Goal: Task Accomplishment & Management: Complete application form

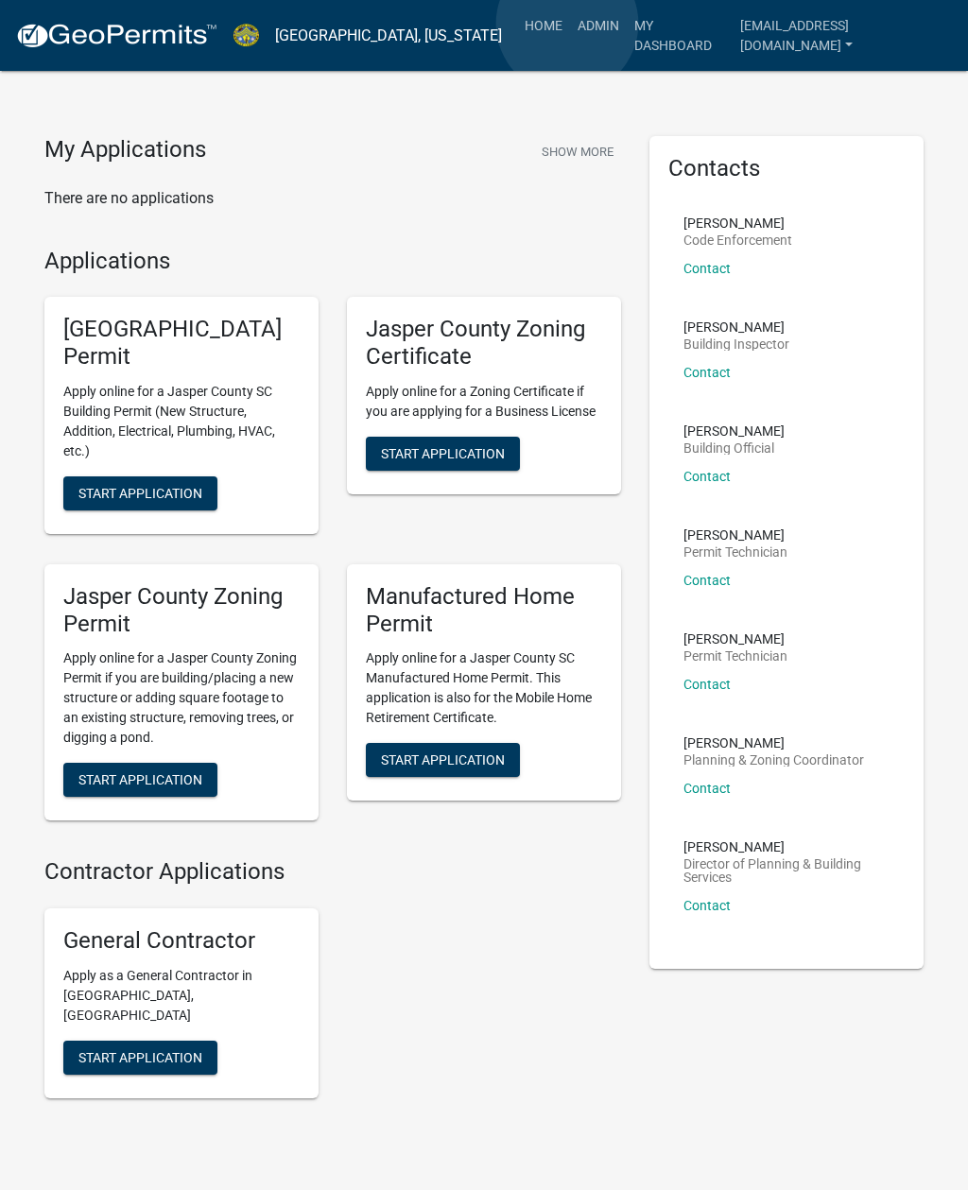
click at [570, 24] on link "Admin" at bounding box center [598, 26] width 57 height 36
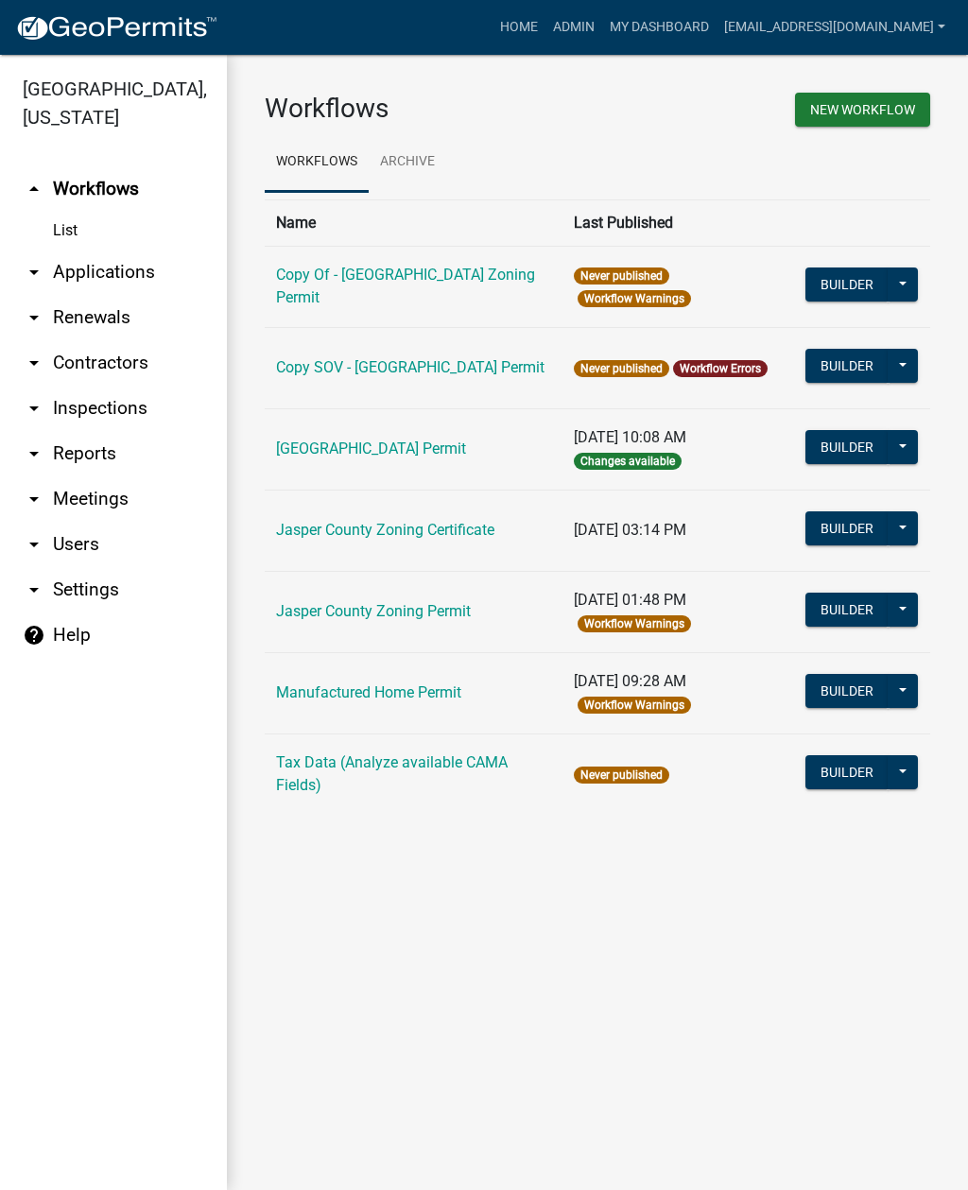
click at [120, 276] on link "arrow_drop_down Applications" at bounding box center [113, 272] width 227 height 45
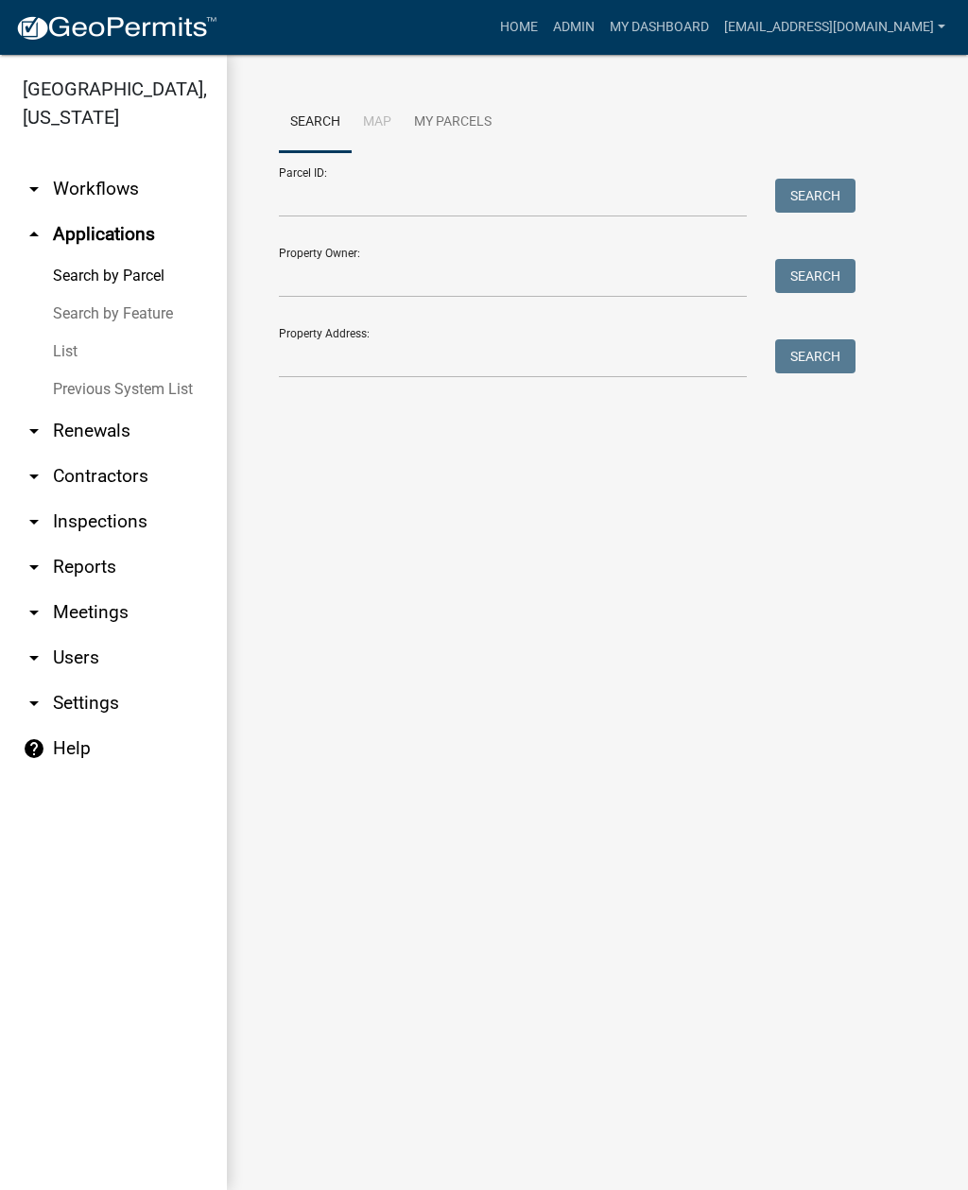
click at [71, 361] on link "List" at bounding box center [113, 352] width 227 height 38
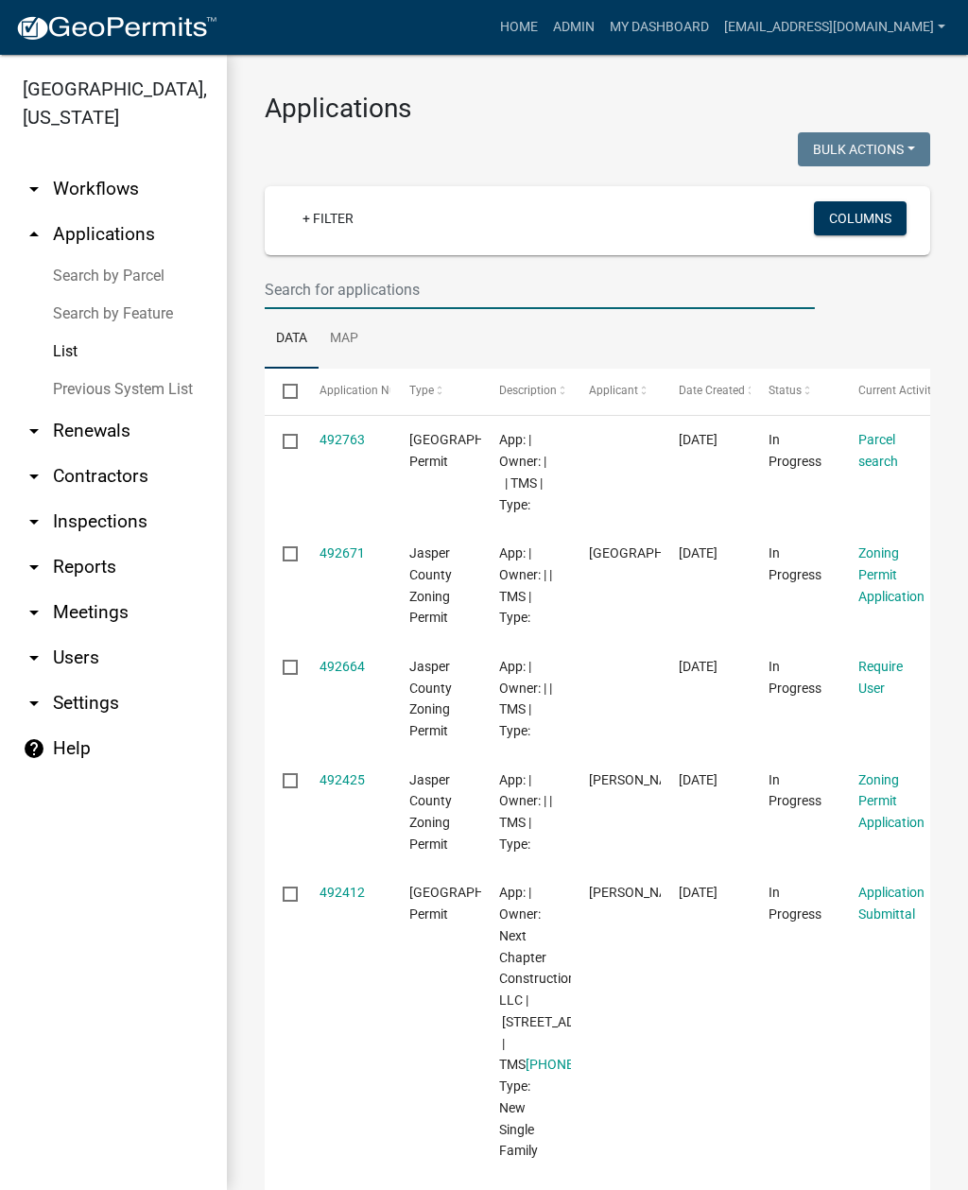
click at [452, 277] on input "text" at bounding box center [540, 289] width 550 height 39
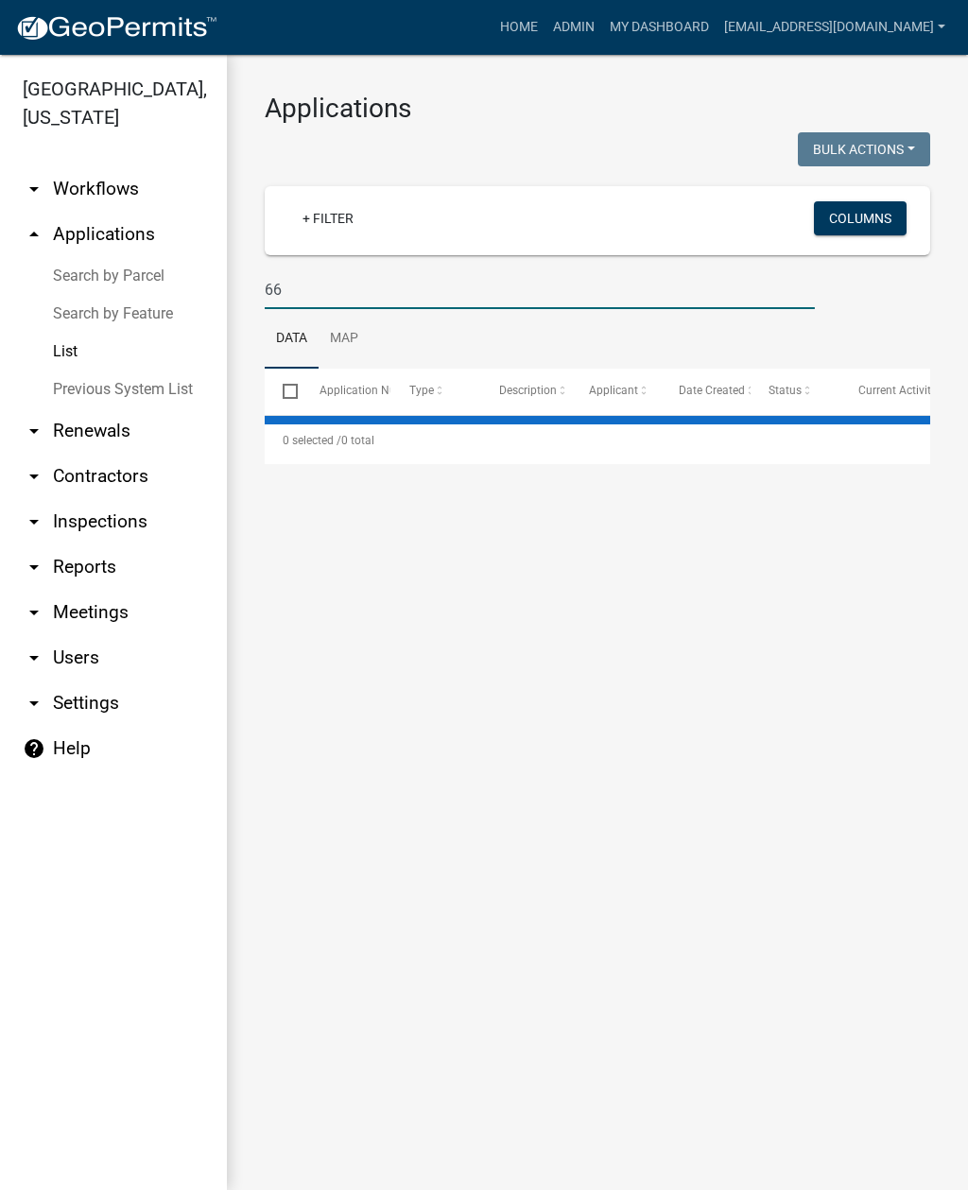
type input "6"
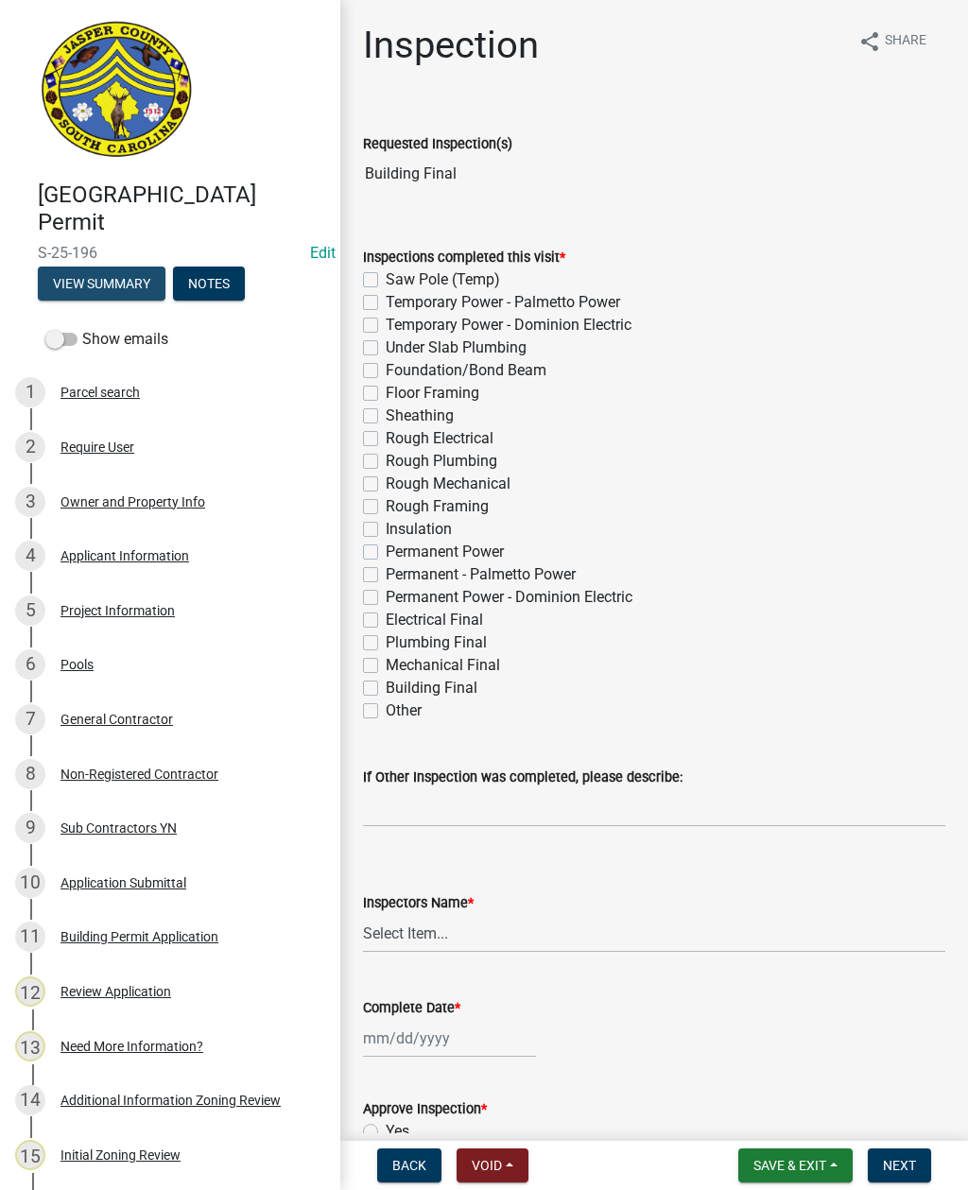
click at [111, 284] on button "View Summary" at bounding box center [102, 284] width 128 height 34
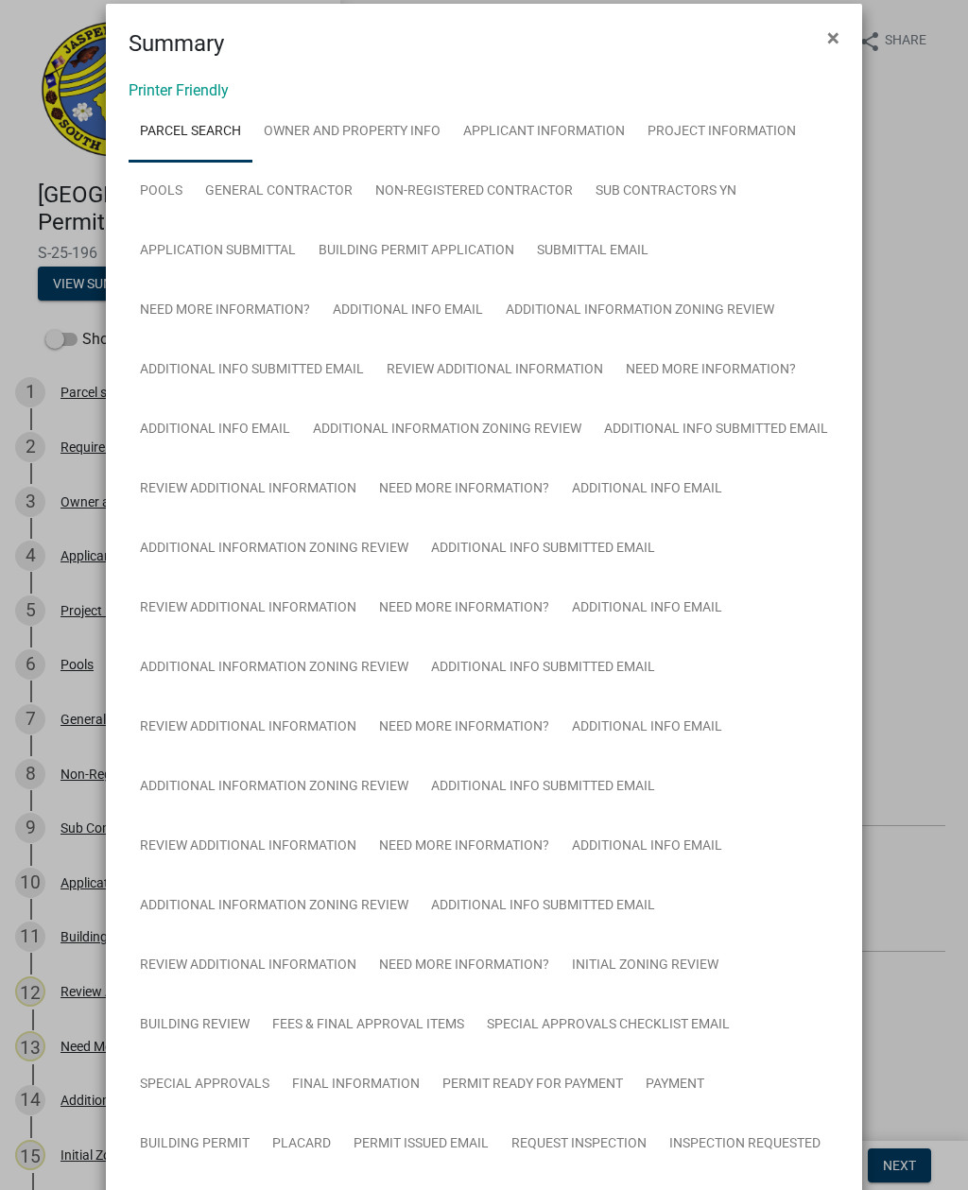
scroll to position [22, 0]
click at [706, 129] on link "Project Information" at bounding box center [721, 133] width 171 height 60
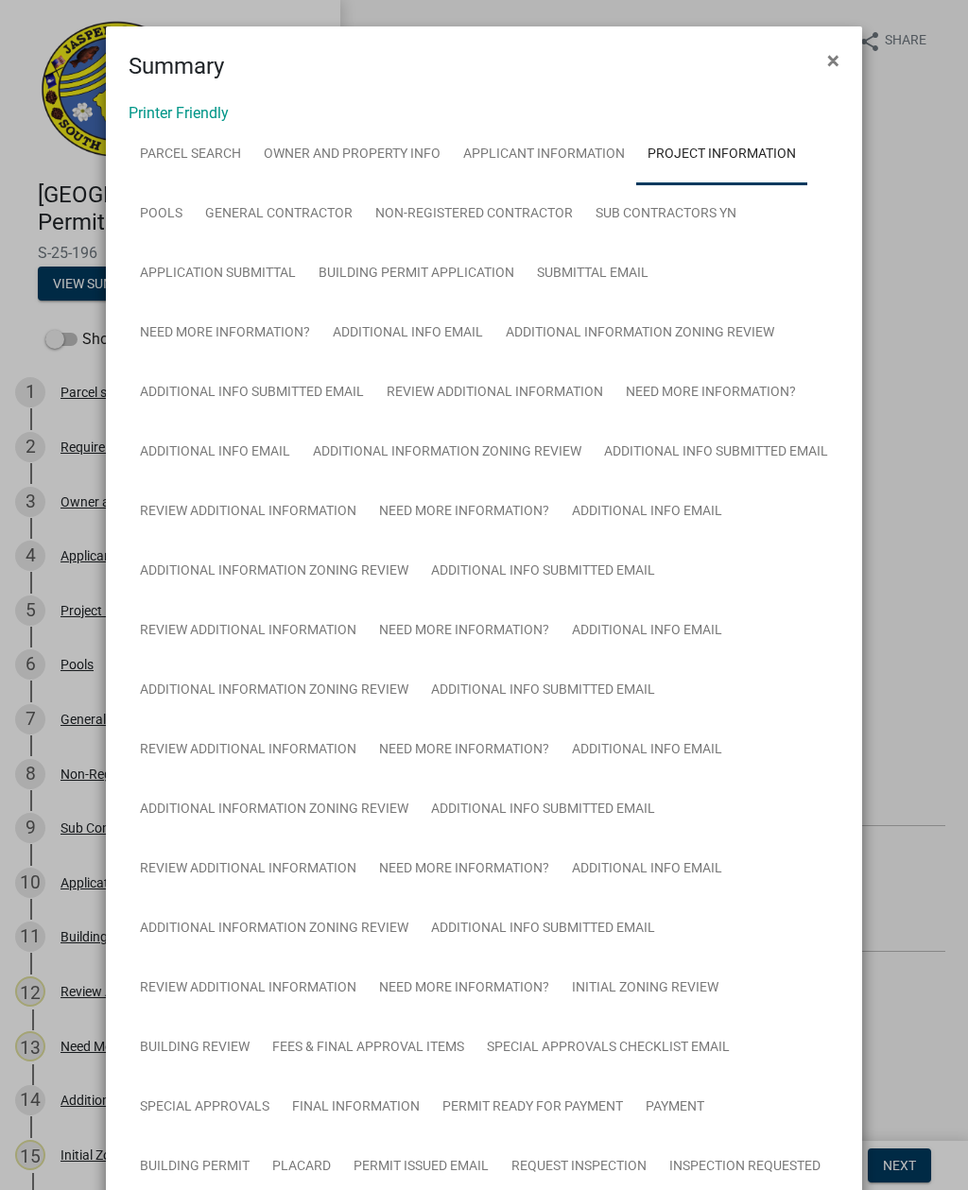
scroll to position [0, 0]
click at [840, 55] on button "×" at bounding box center [833, 60] width 43 height 53
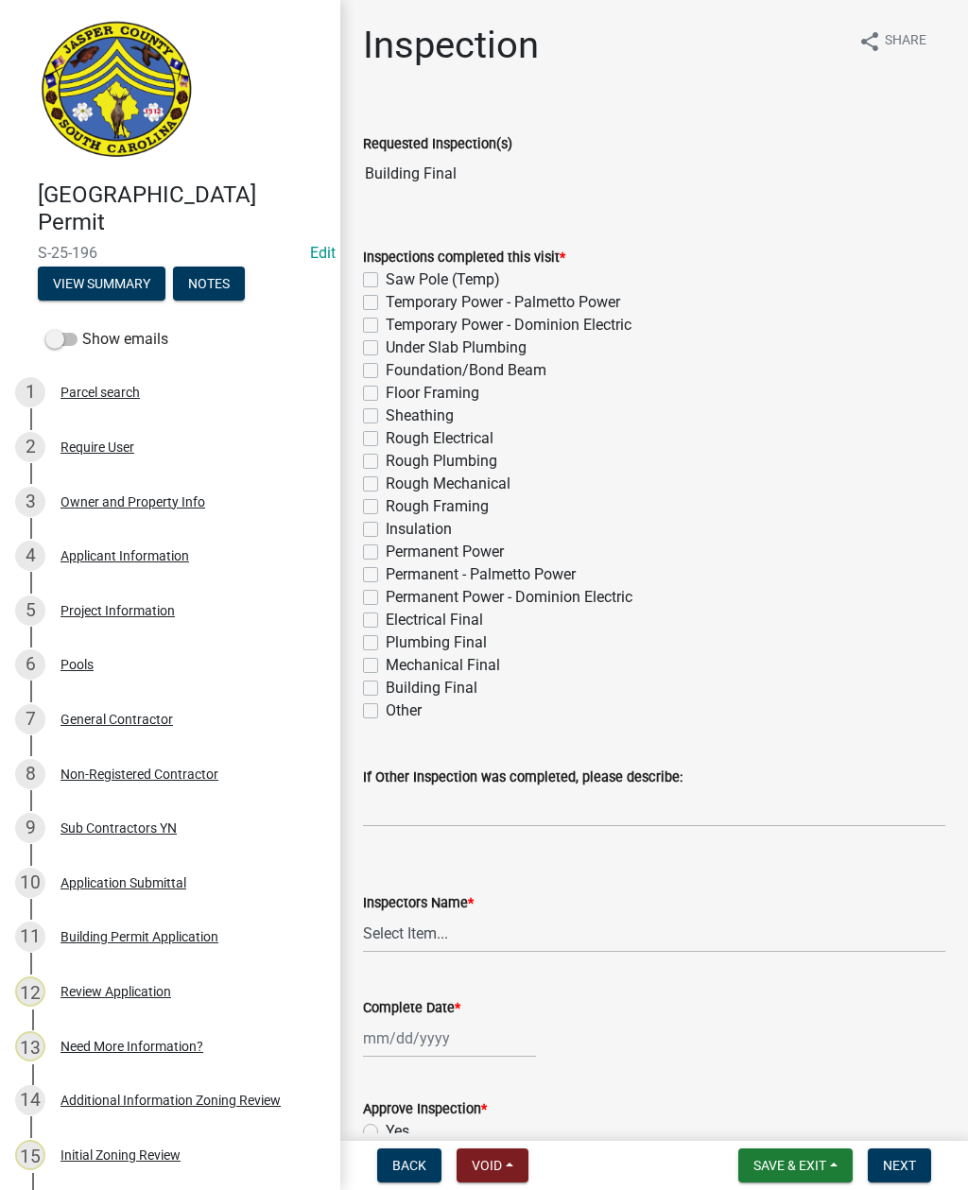
click at [386, 693] on label "Building Final" at bounding box center [432, 688] width 92 height 23
click at [386, 689] on input "Building Final" at bounding box center [392, 683] width 12 height 12
checkbox input "true"
checkbox input "false"
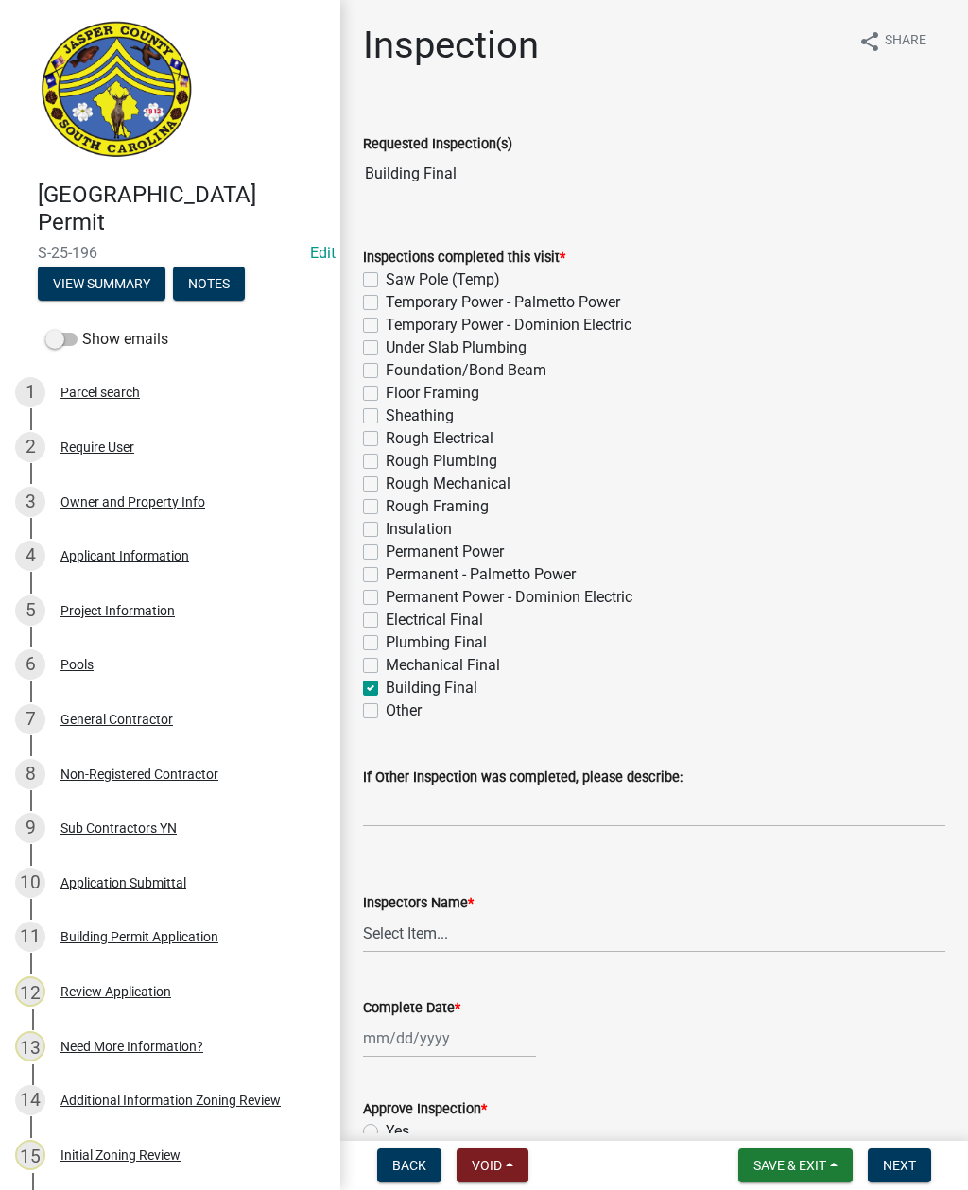
checkbox input "false"
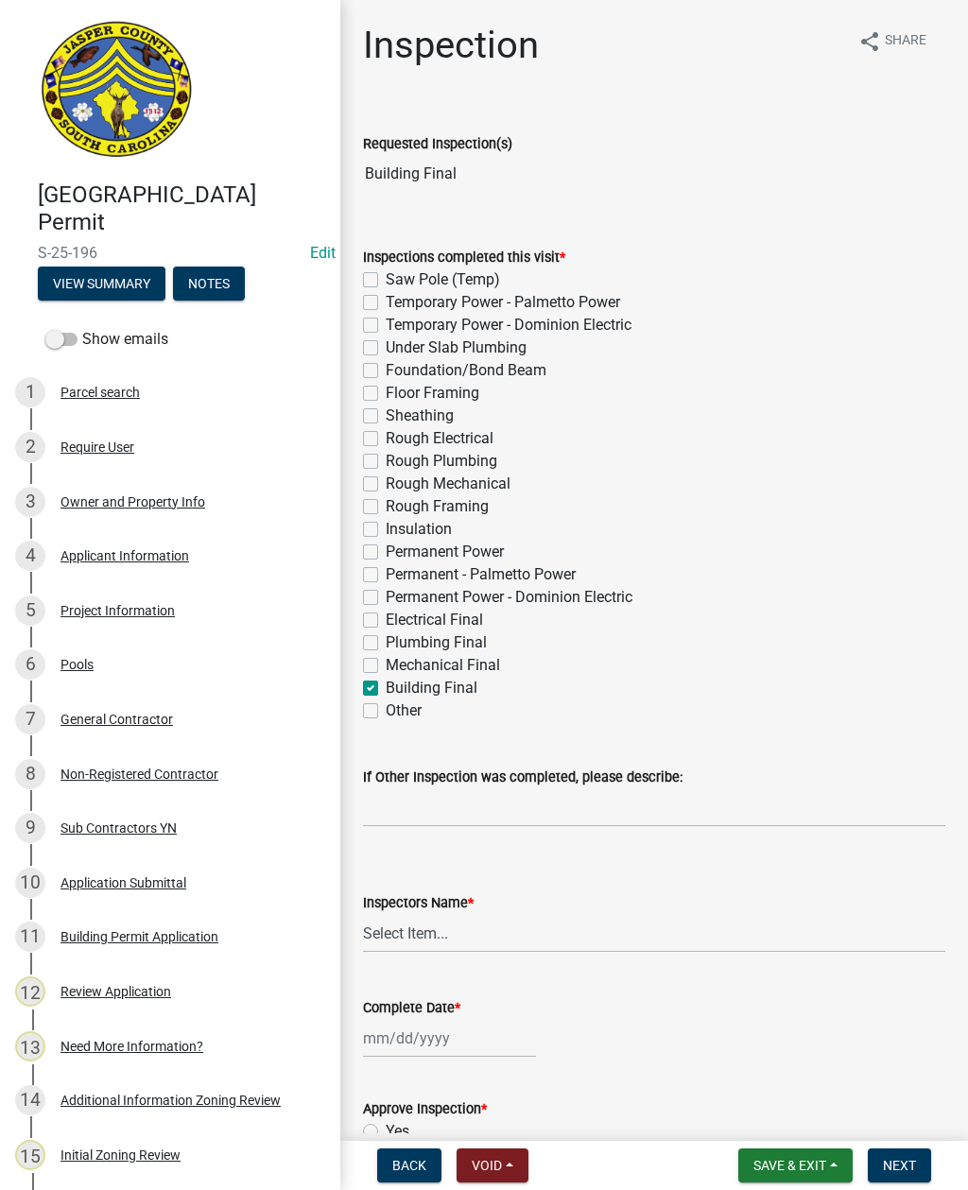
checkbox input "false"
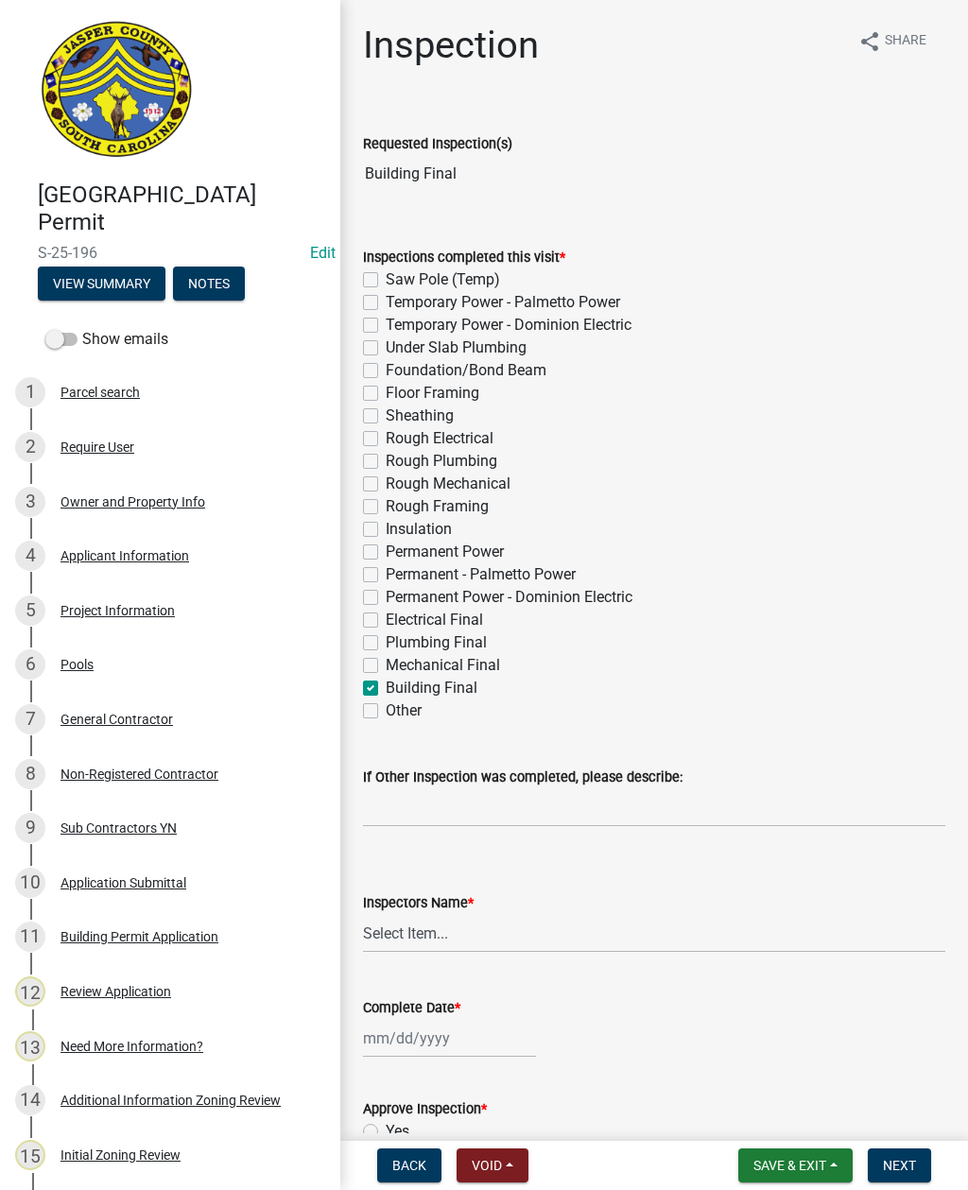
checkbox input "false"
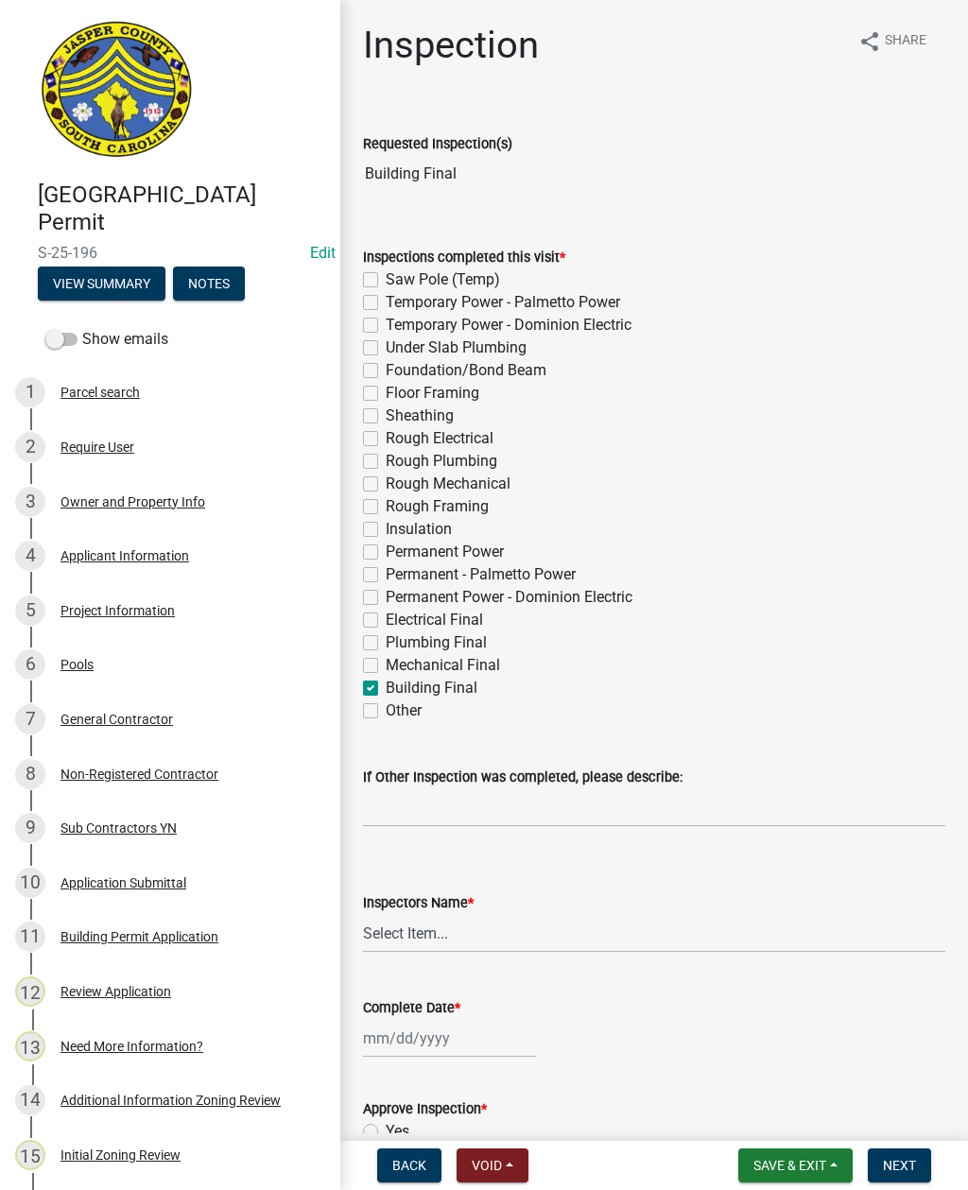
checkbox input "false"
checkbox input "true"
click at [386, 712] on label "Other" at bounding box center [404, 710] width 36 height 23
click at [386, 712] on input "Other" at bounding box center [392, 705] width 12 height 12
checkbox input "true"
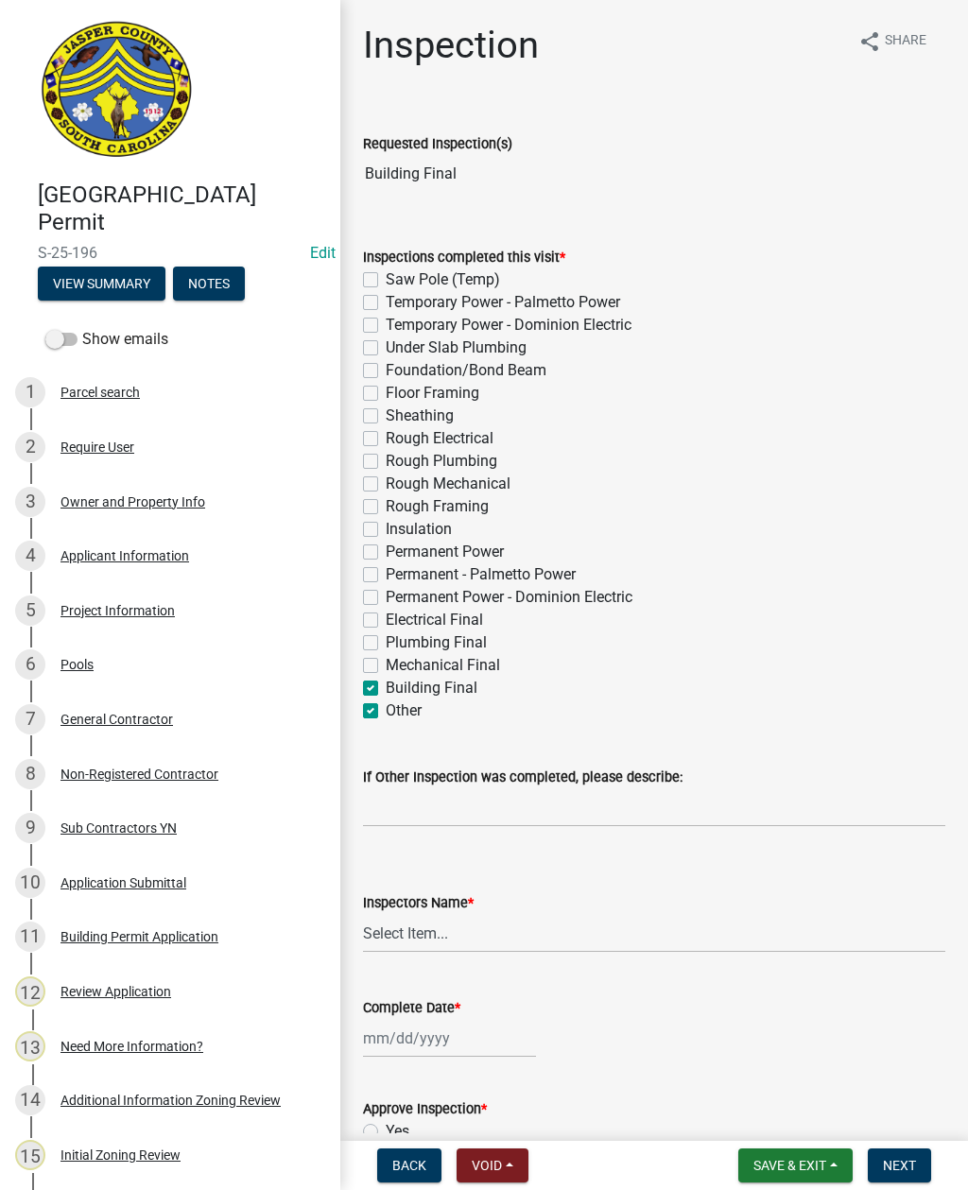
checkbox input "false"
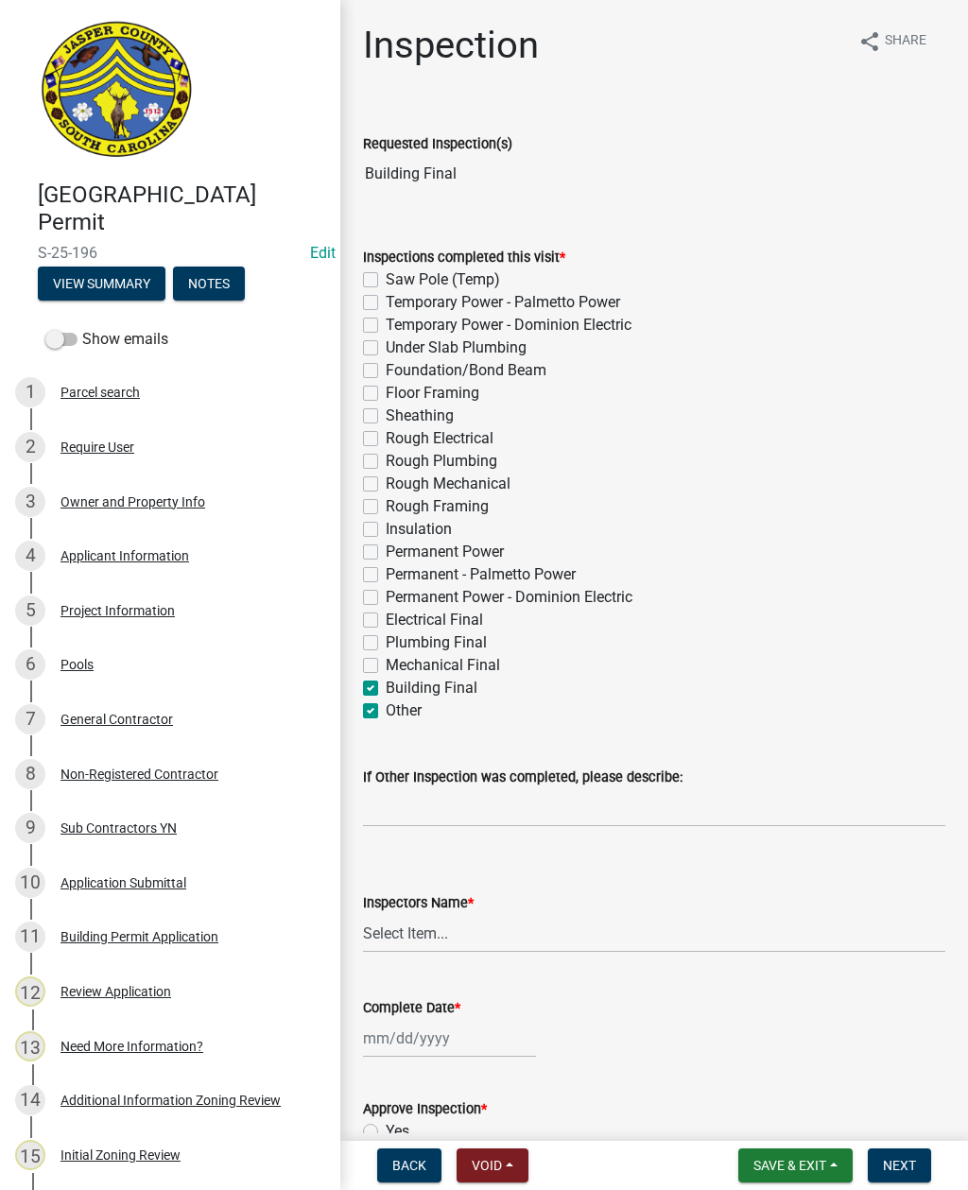
checkbox input "false"
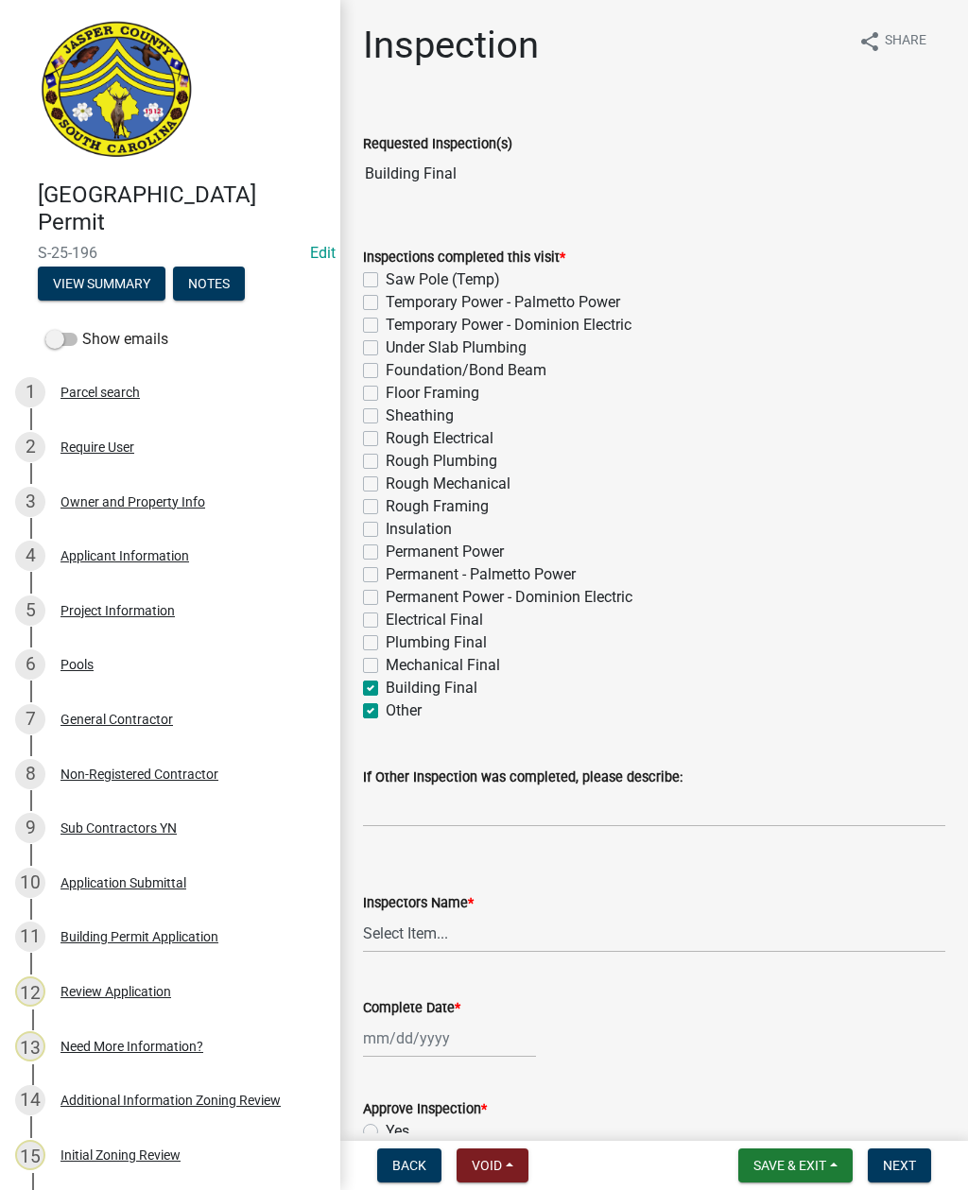
checkbox input "false"
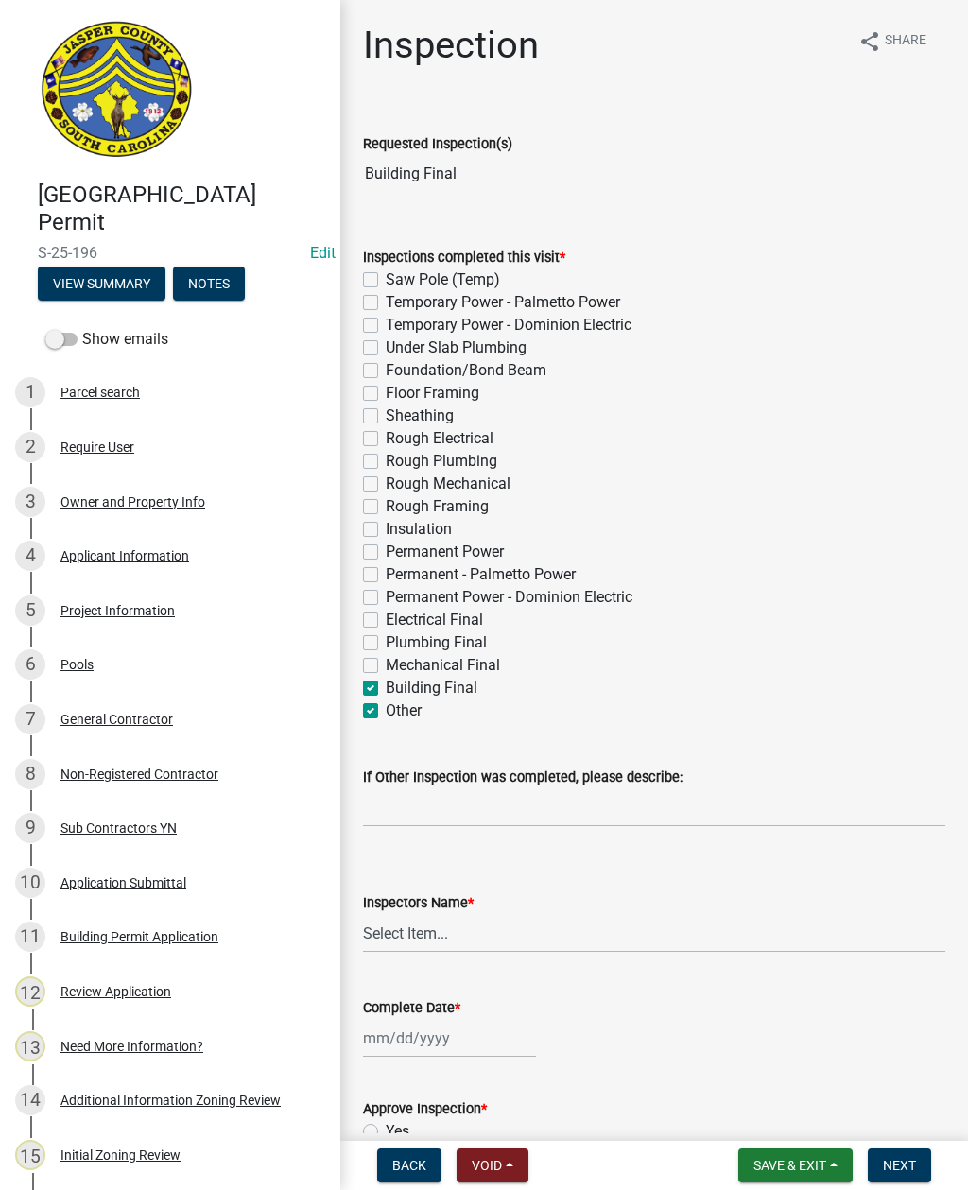
checkbox input "false"
checkbox input "true"
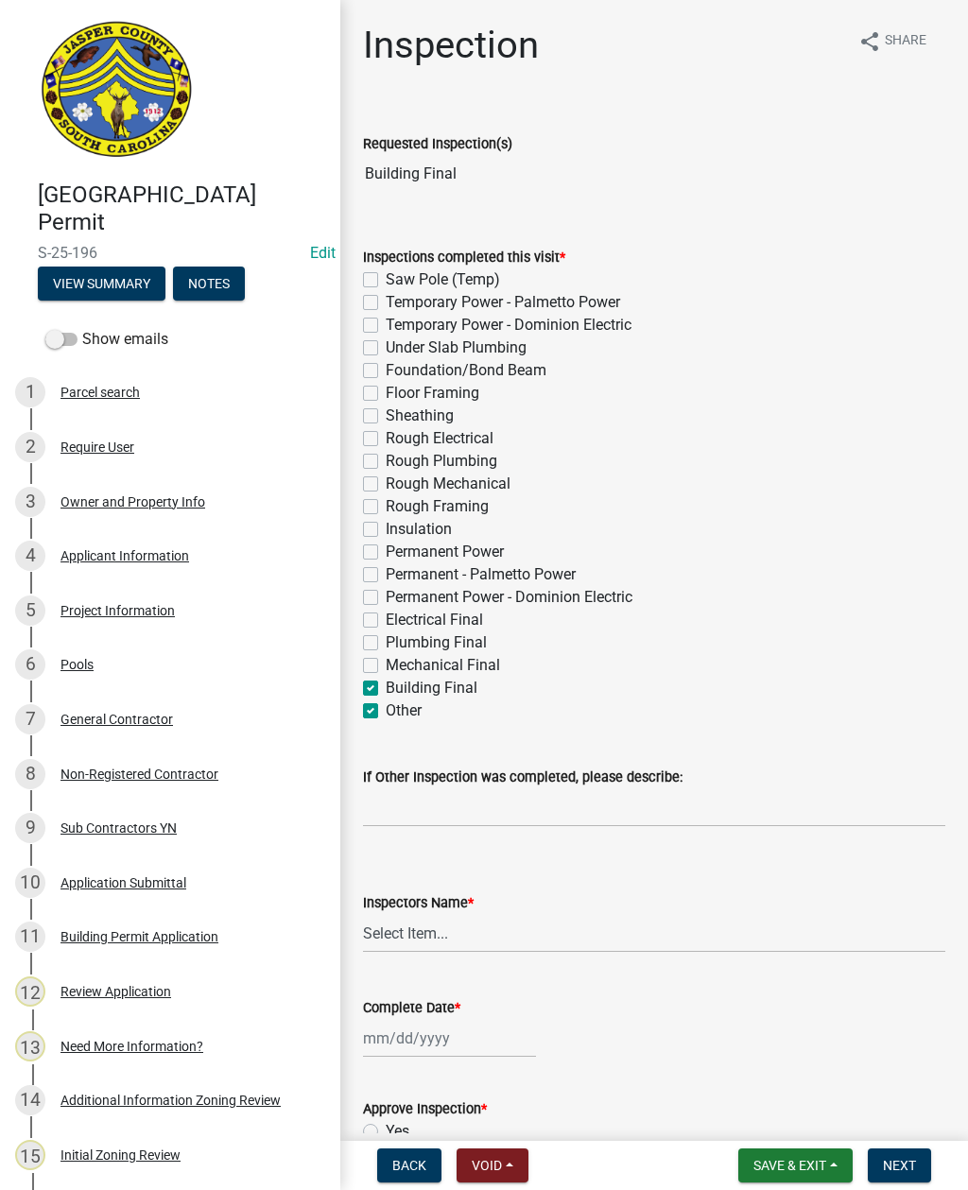
click at [386, 689] on label "Building Final" at bounding box center [432, 688] width 92 height 23
click at [386, 689] on input "Building Final" at bounding box center [392, 683] width 12 height 12
checkbox input "false"
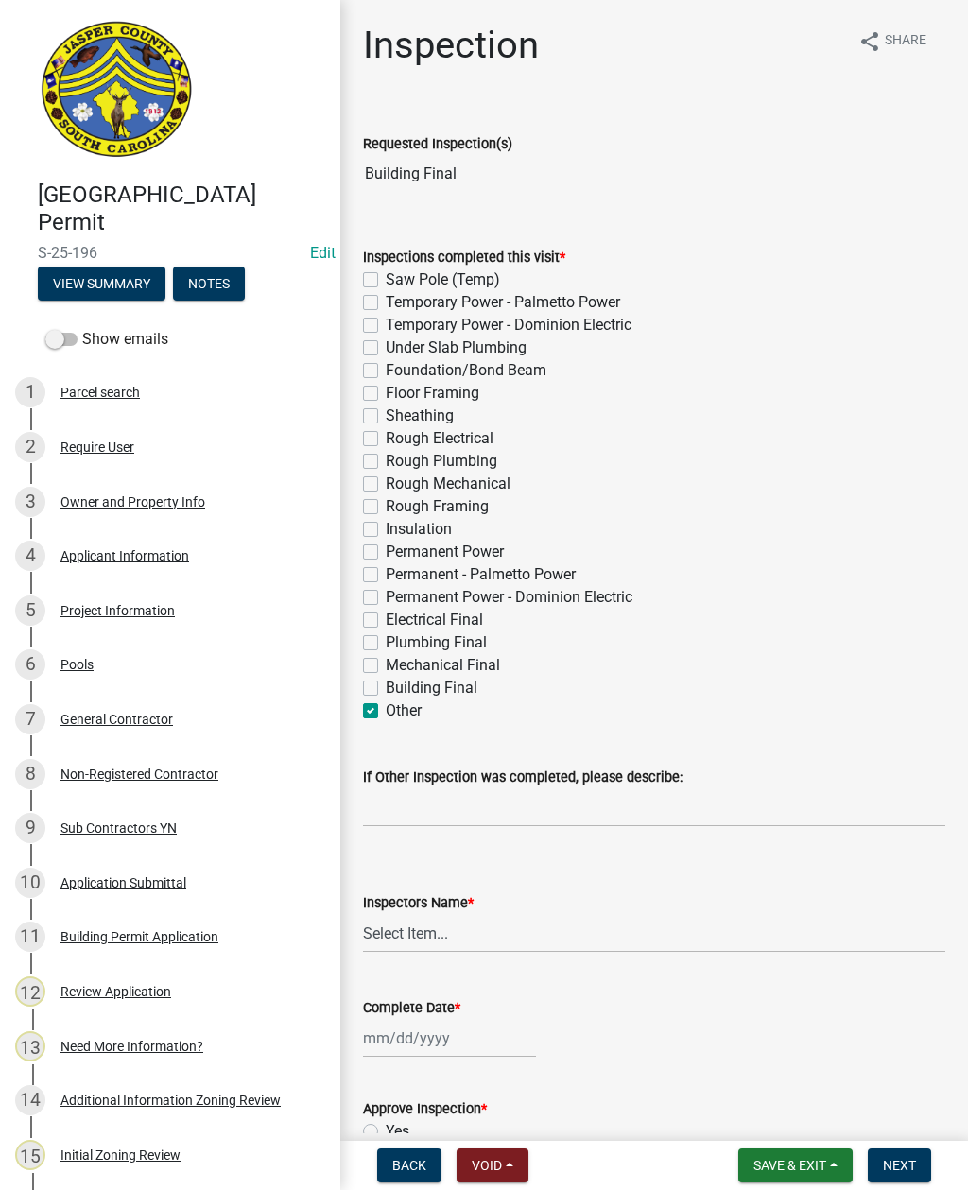
checkbox input "false"
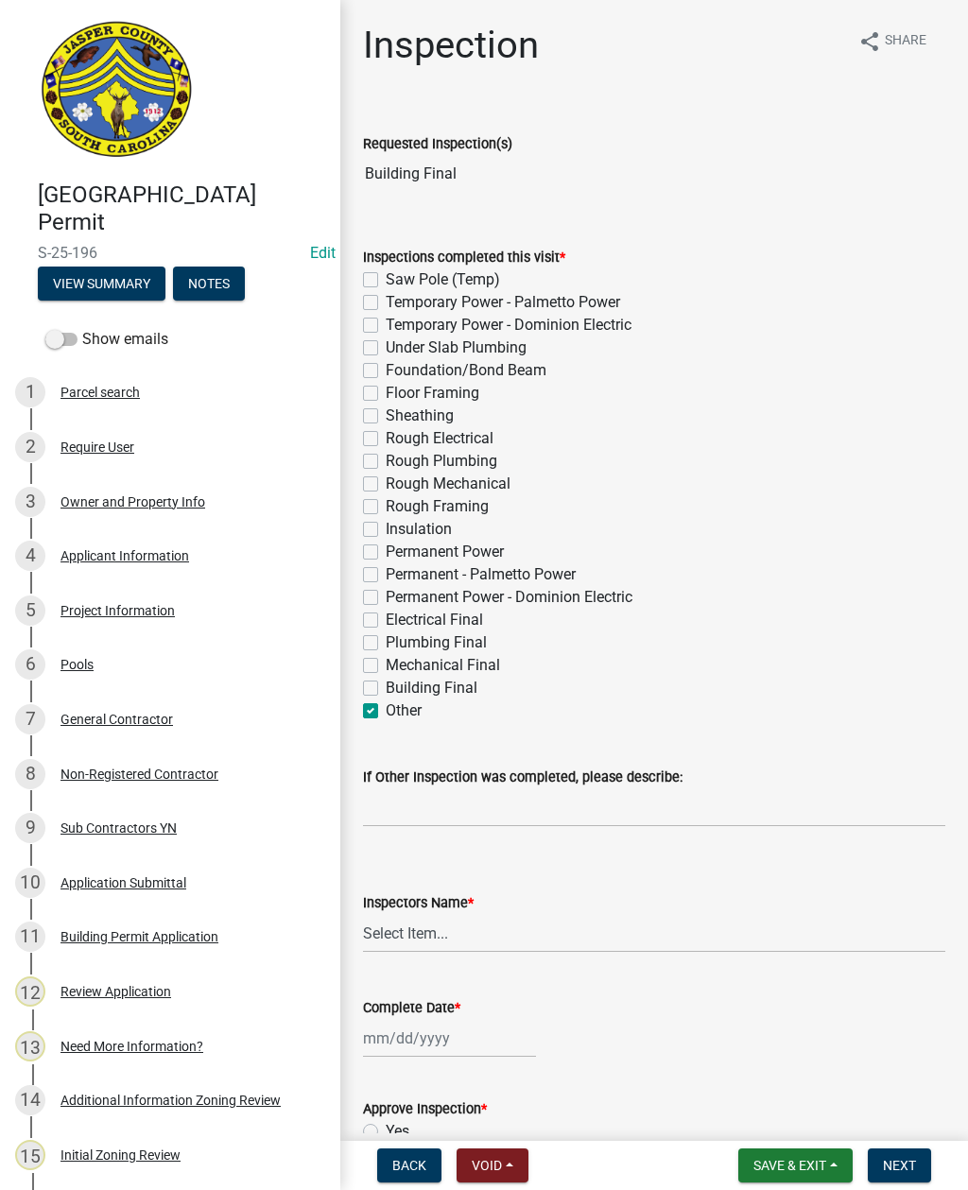
checkbox input "false"
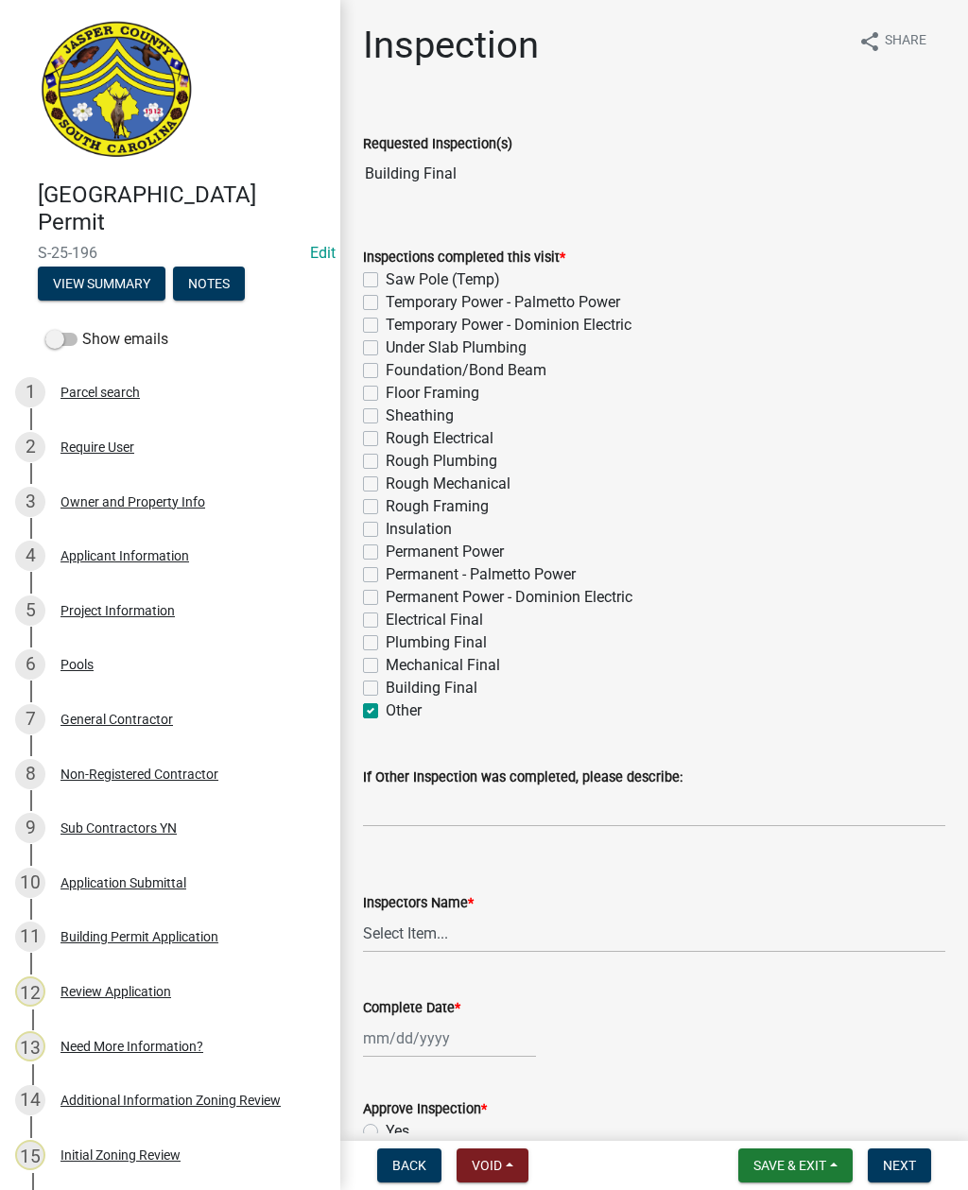
checkbox input "false"
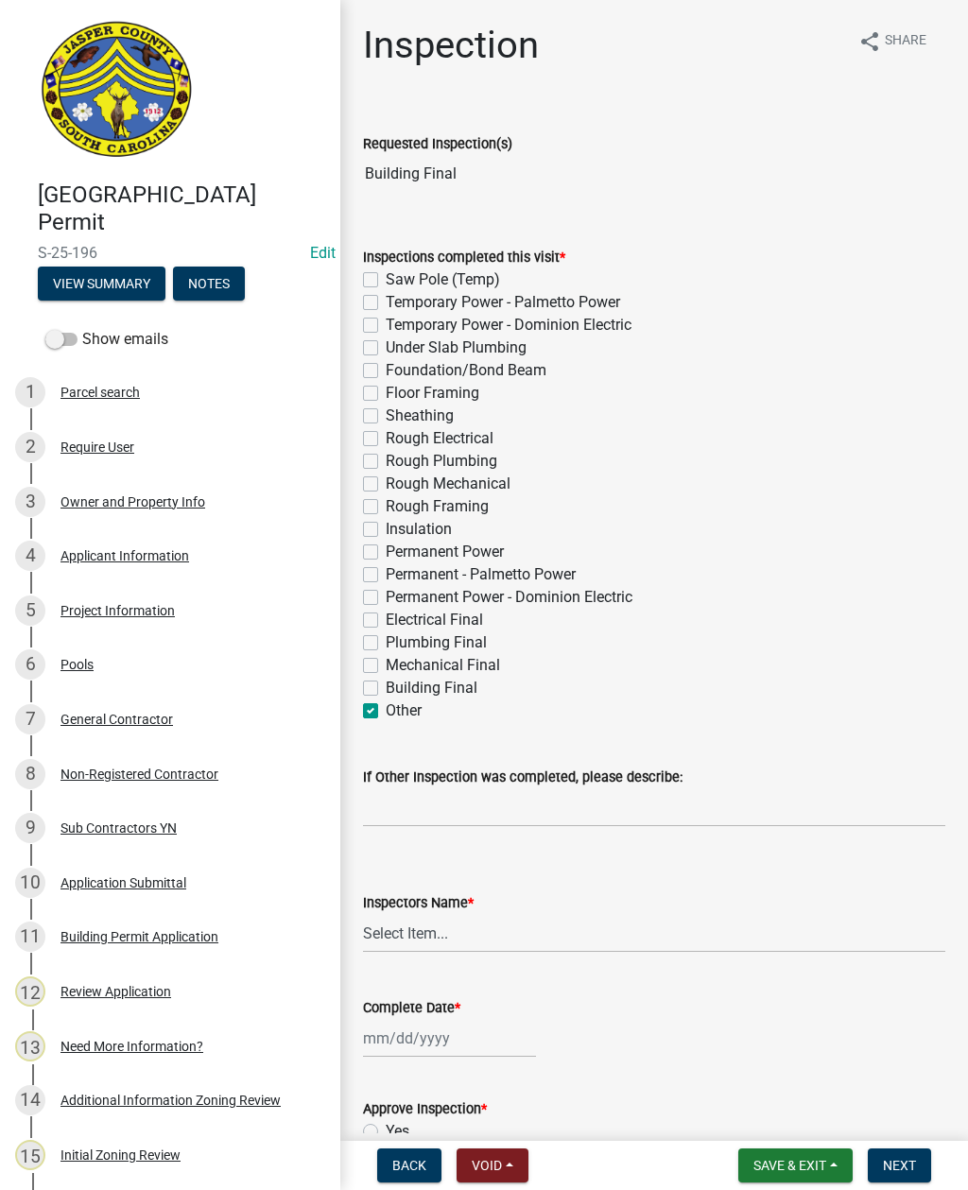
checkbox input "false"
checkbox input "true"
click at [420, 803] on input "If Other Inspection was completed, please describe:" at bounding box center [654, 807] width 582 height 39
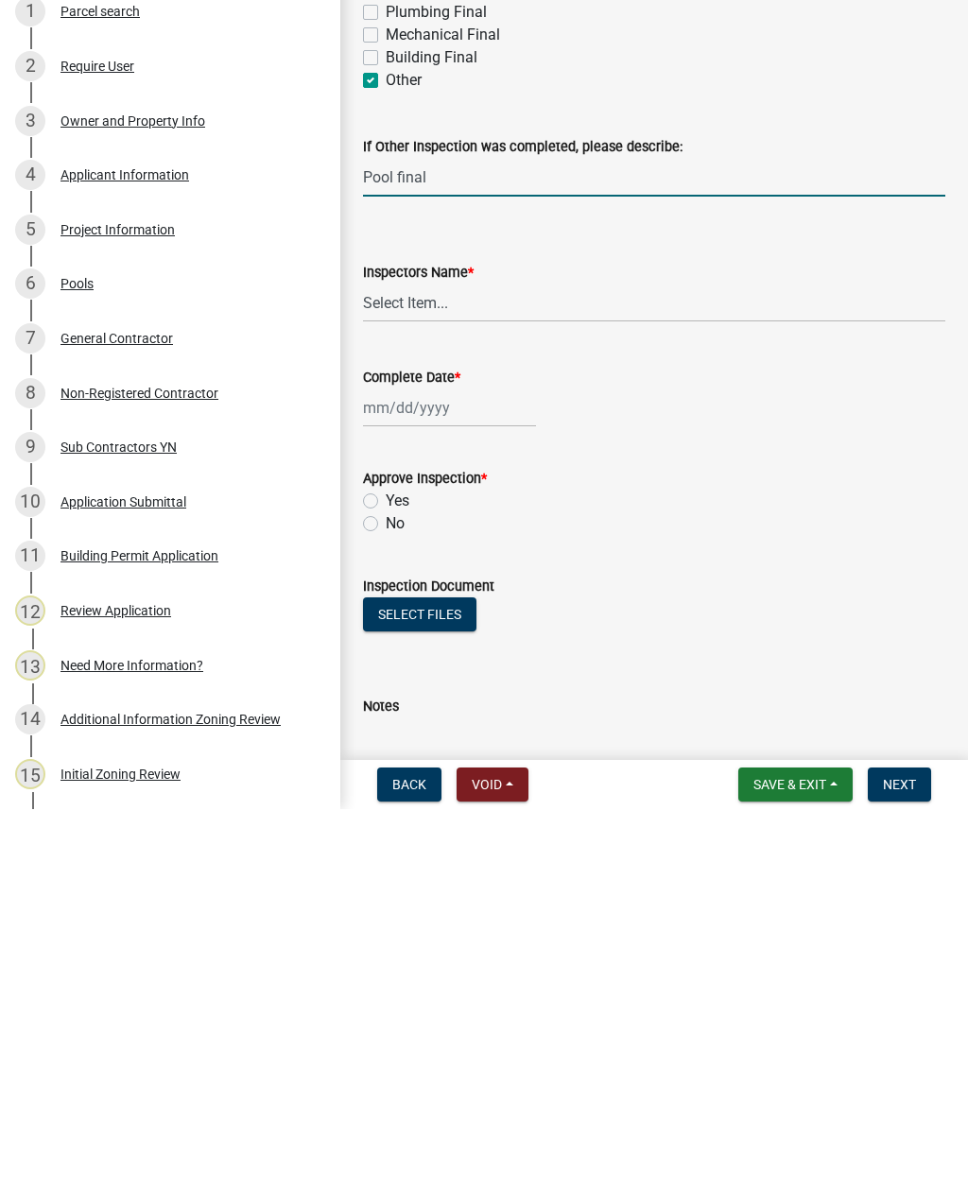
scroll to position [247, 0]
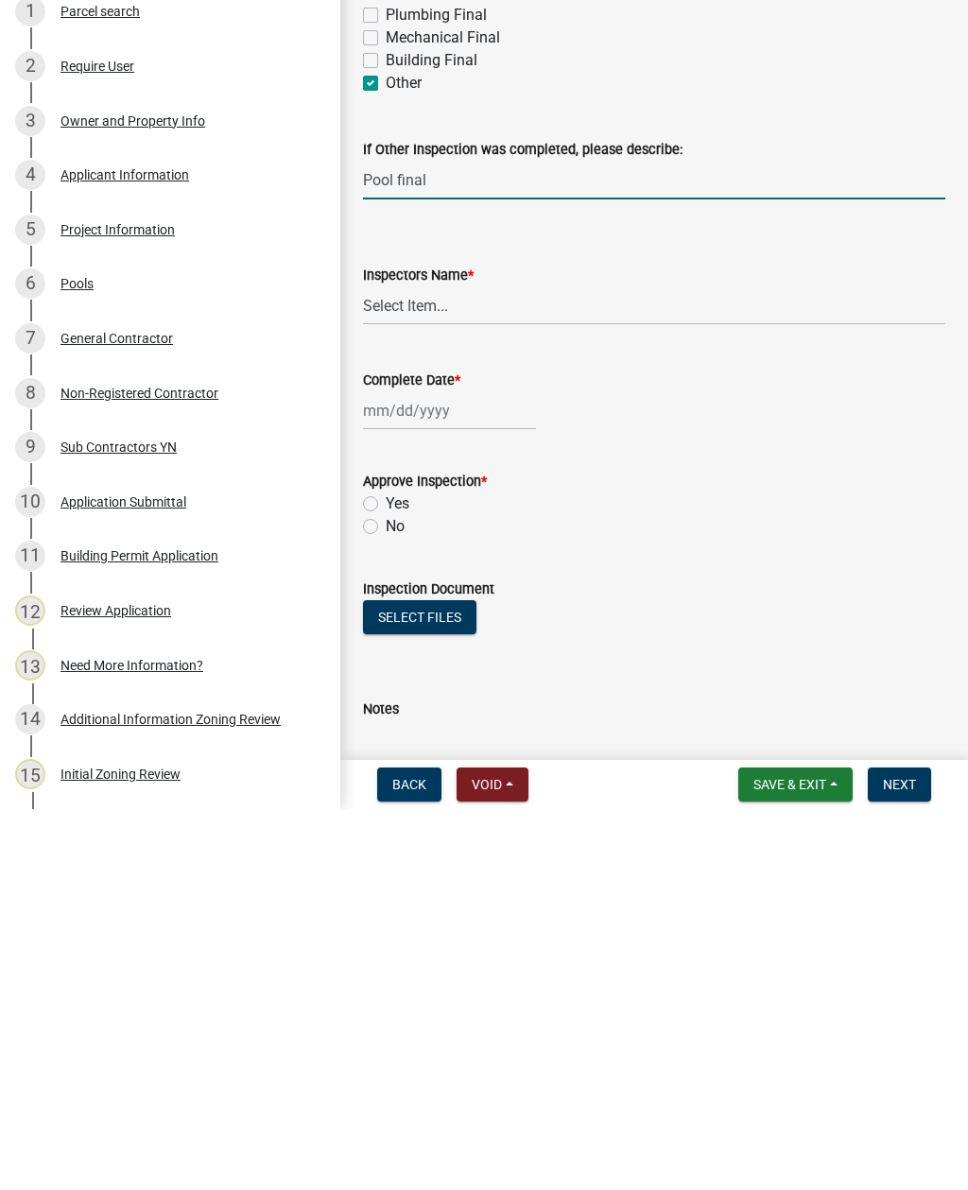
type input "Pool final"
click at [415, 667] on select "Select Item... [EMAIL_ADDRESS][DOMAIN_NAME] ([PERSON_NAME] ) rcampbell ([PERSON…" at bounding box center [654, 686] width 582 height 39
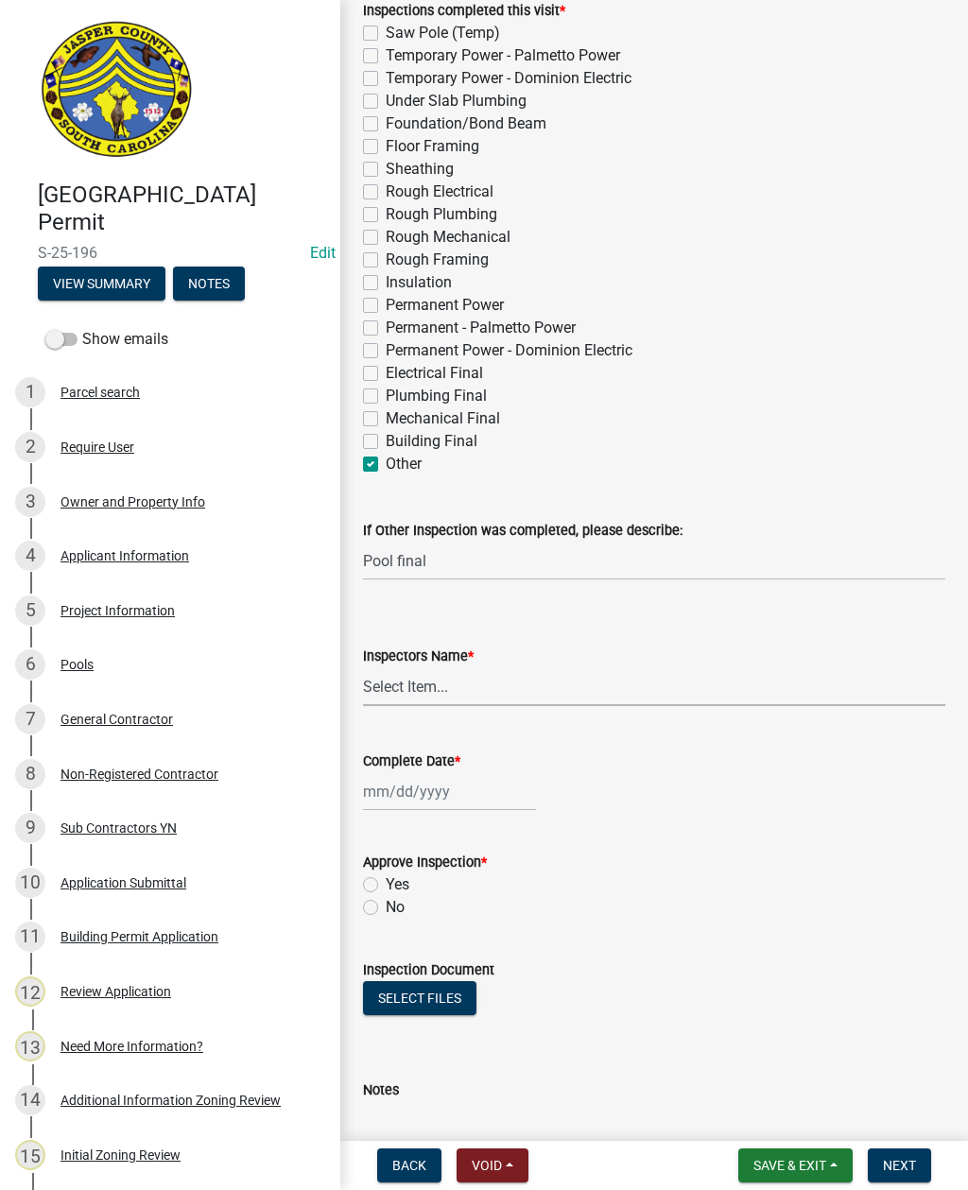
select select "2d9ba1e5-2fdd-4b15-98d0-073dcbeb5880"
click at [407, 789] on div at bounding box center [449, 791] width 173 height 39
select select "10"
select select "2025"
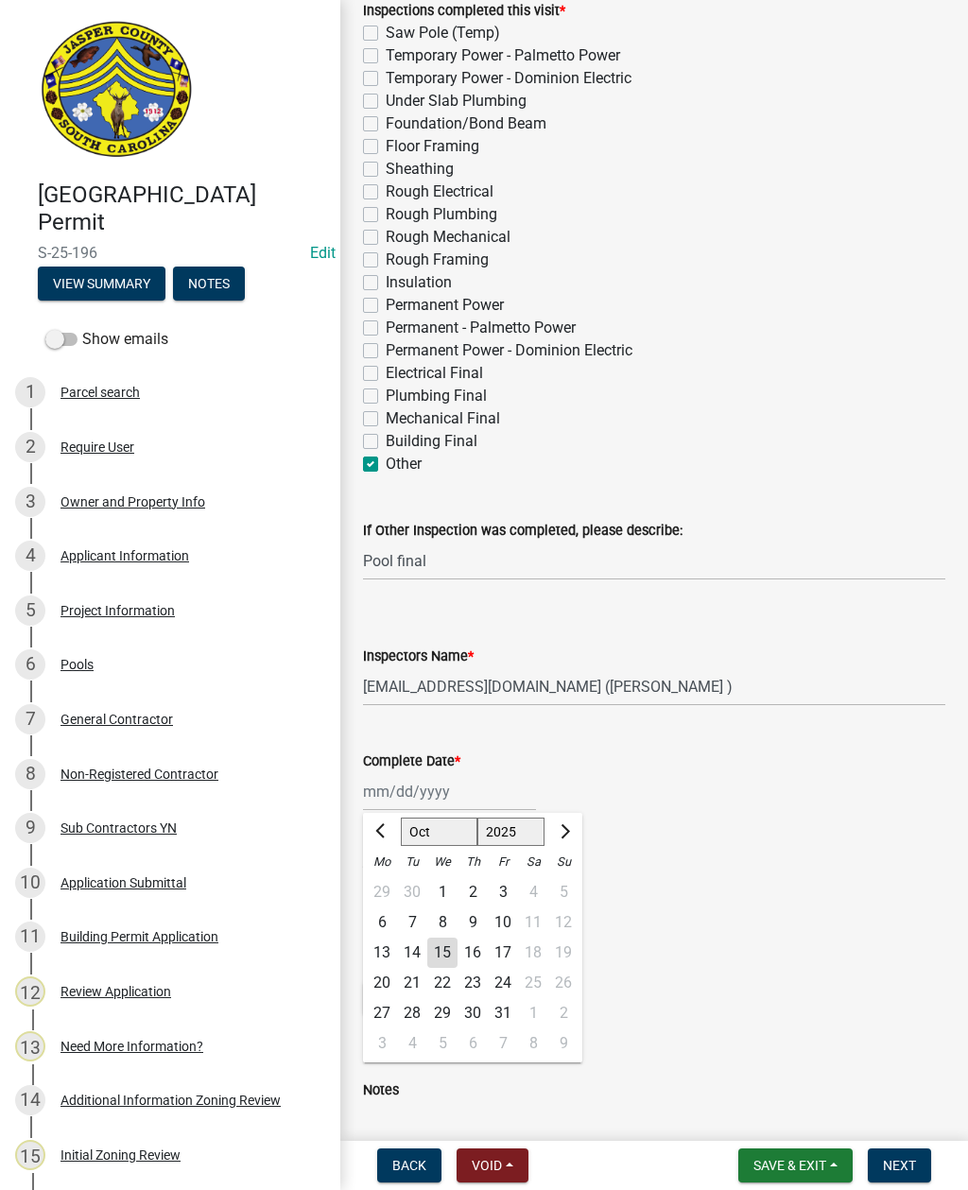
click at [434, 964] on div "15" at bounding box center [442, 953] width 30 height 30
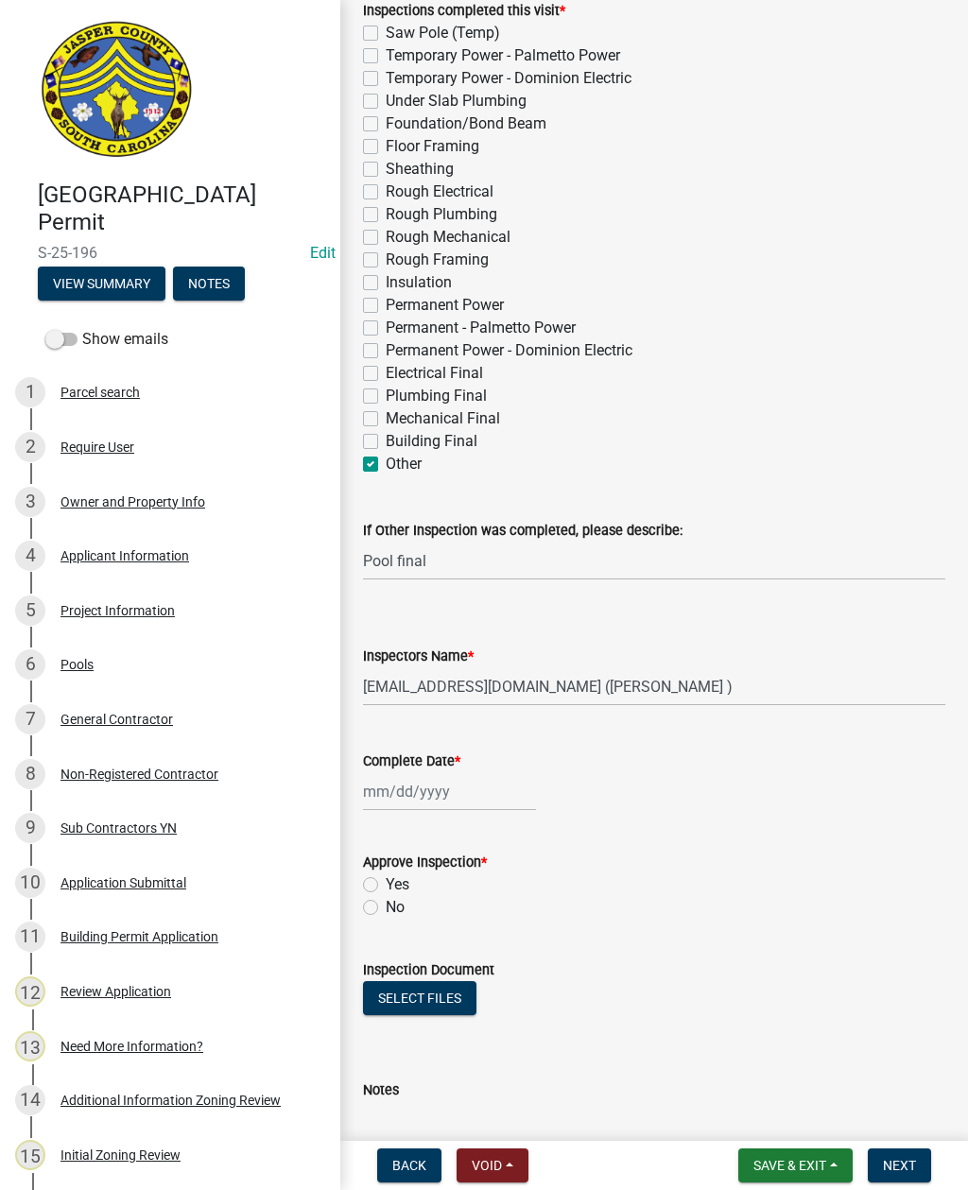
type input "[DATE]"
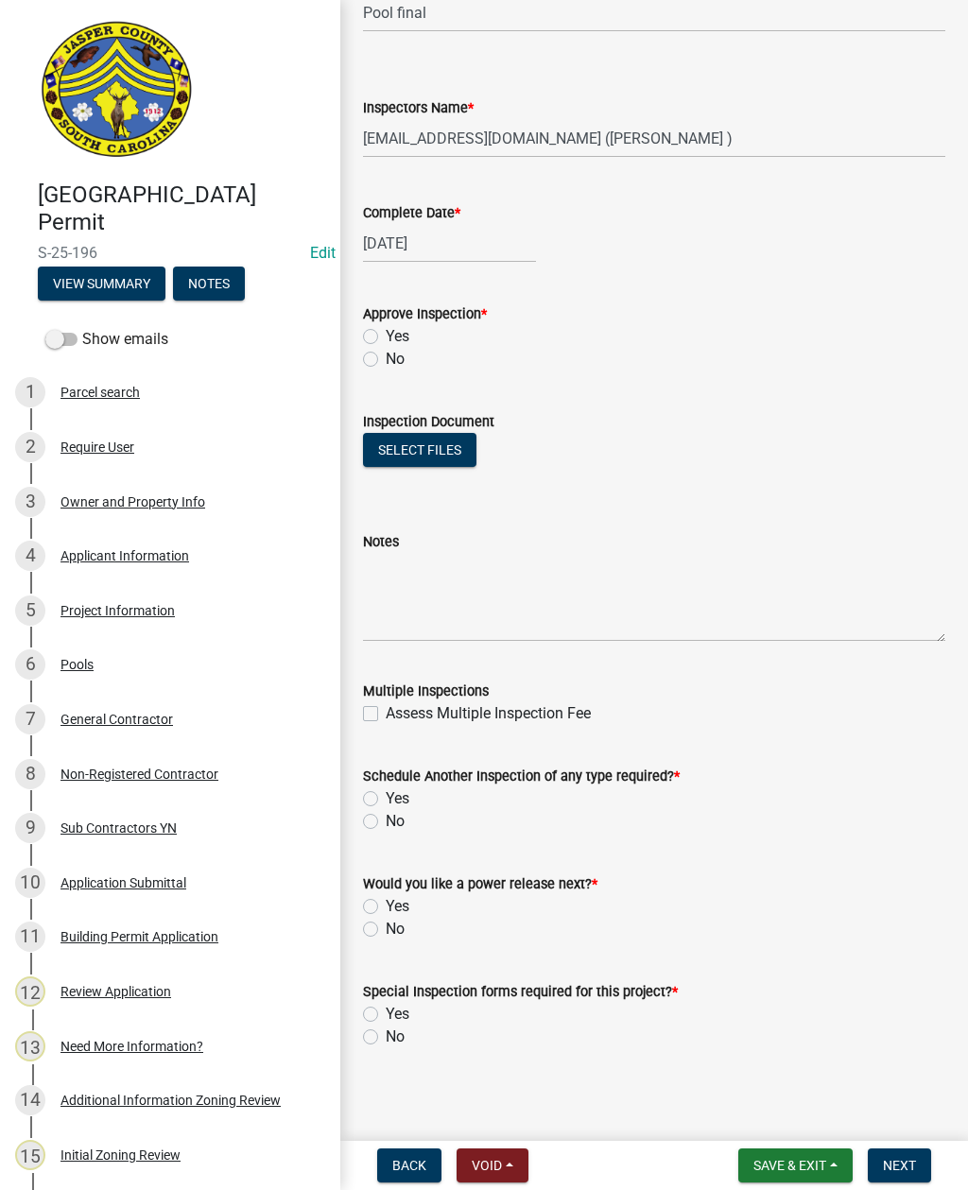
scroll to position [797, 0]
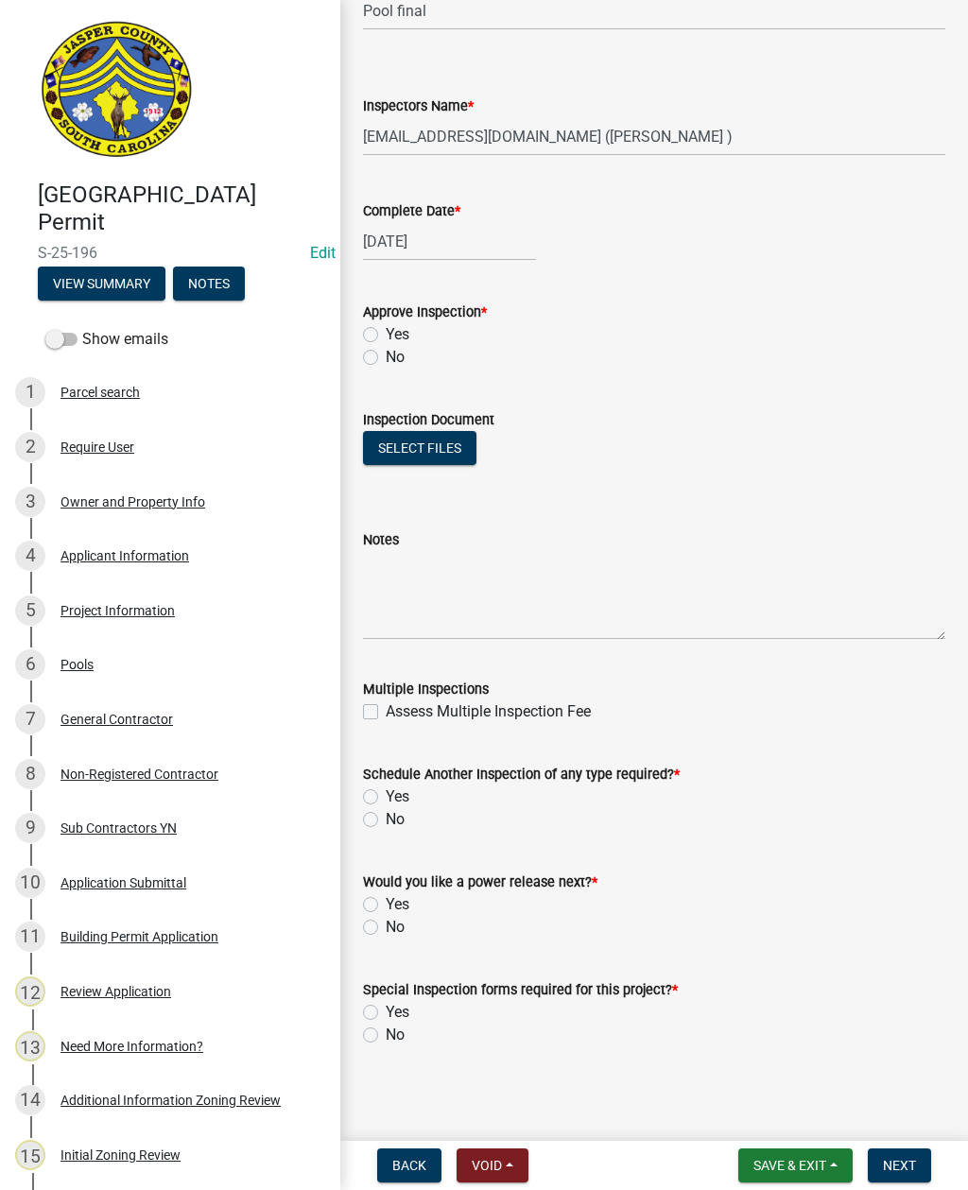
click at [386, 333] on label "Yes" at bounding box center [398, 334] width 24 height 23
click at [386, 333] on input "Yes" at bounding box center [392, 329] width 12 height 12
radio input "true"
click at [386, 822] on label "No" at bounding box center [395, 819] width 19 height 23
click at [386, 820] on input "No" at bounding box center [392, 814] width 12 height 12
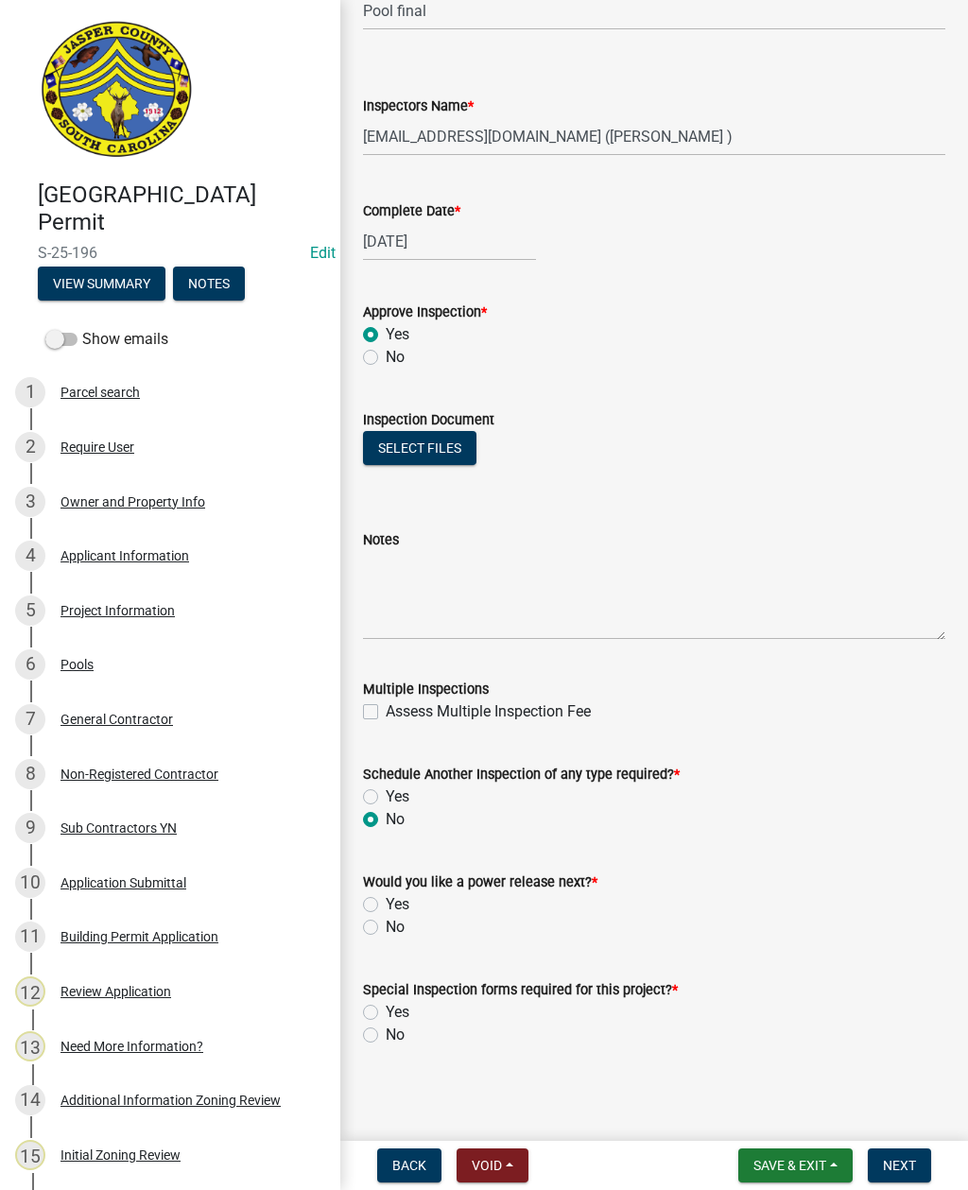
radio input "true"
click at [386, 925] on label "No" at bounding box center [395, 927] width 19 height 23
click at [386, 925] on input "No" at bounding box center [392, 922] width 12 height 12
radio input "true"
click at [386, 1036] on label "No" at bounding box center [395, 1035] width 19 height 23
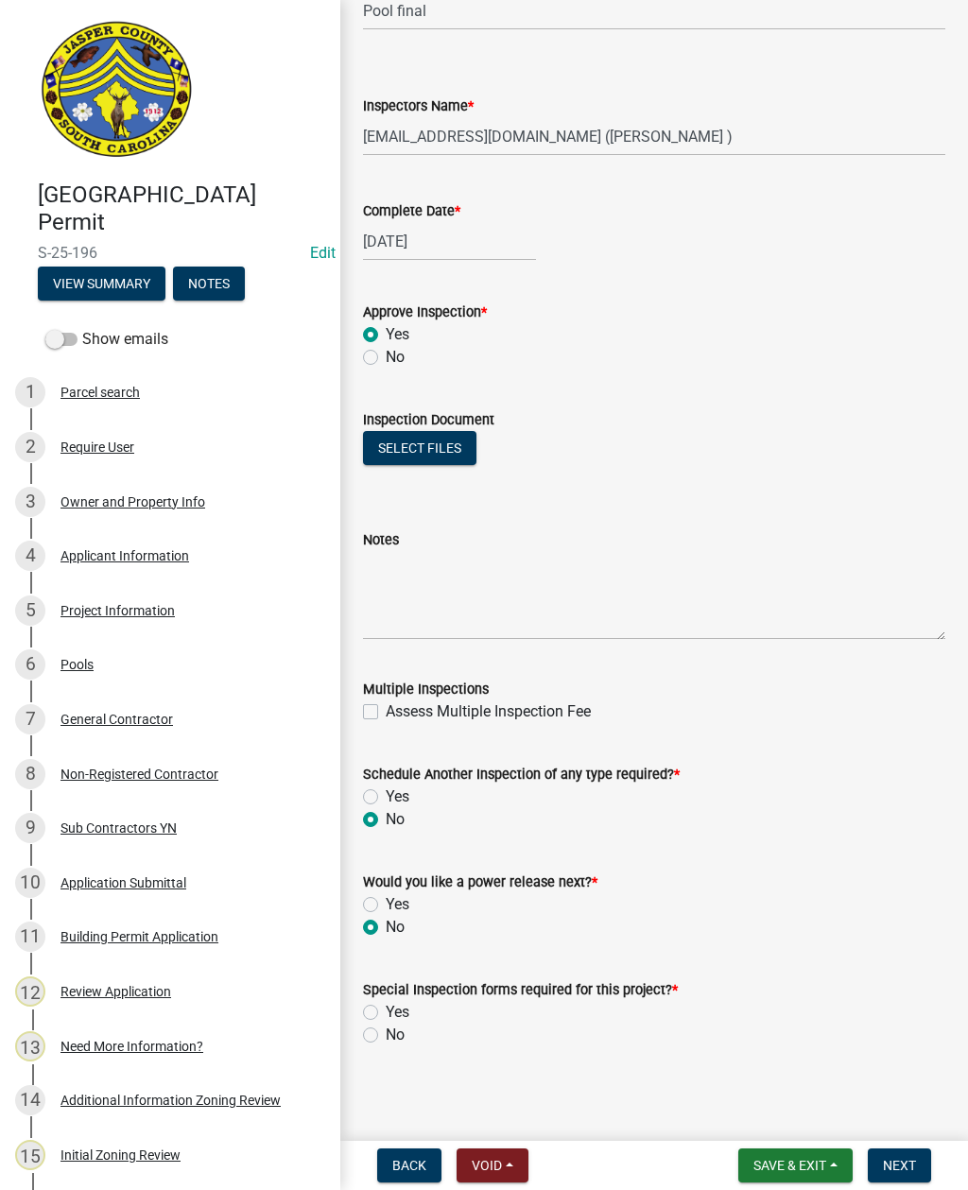
click at [386, 1036] on input "No" at bounding box center [392, 1030] width 12 height 12
radio input "true"
click at [907, 1150] on button "Next" at bounding box center [899, 1165] width 63 height 34
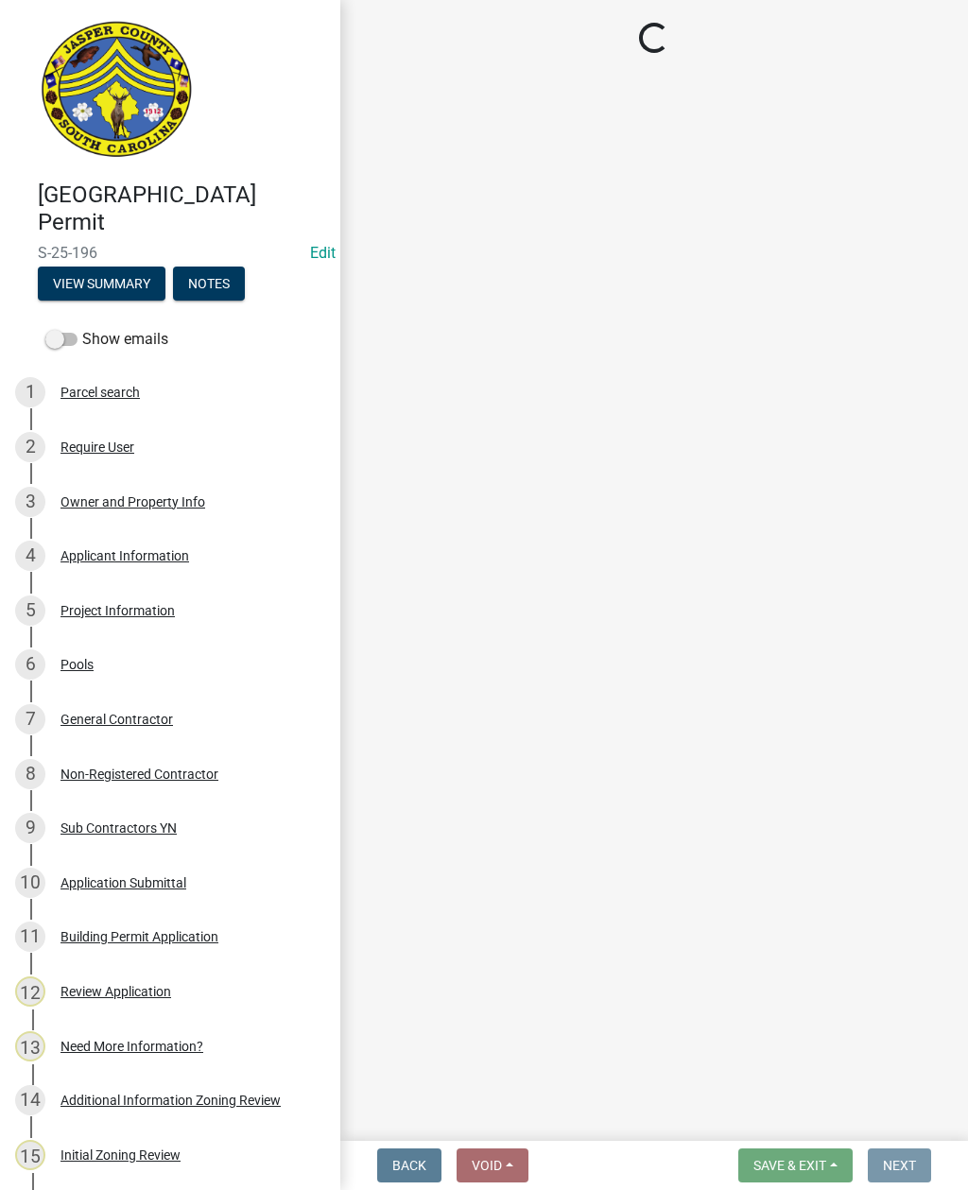
scroll to position [0, 0]
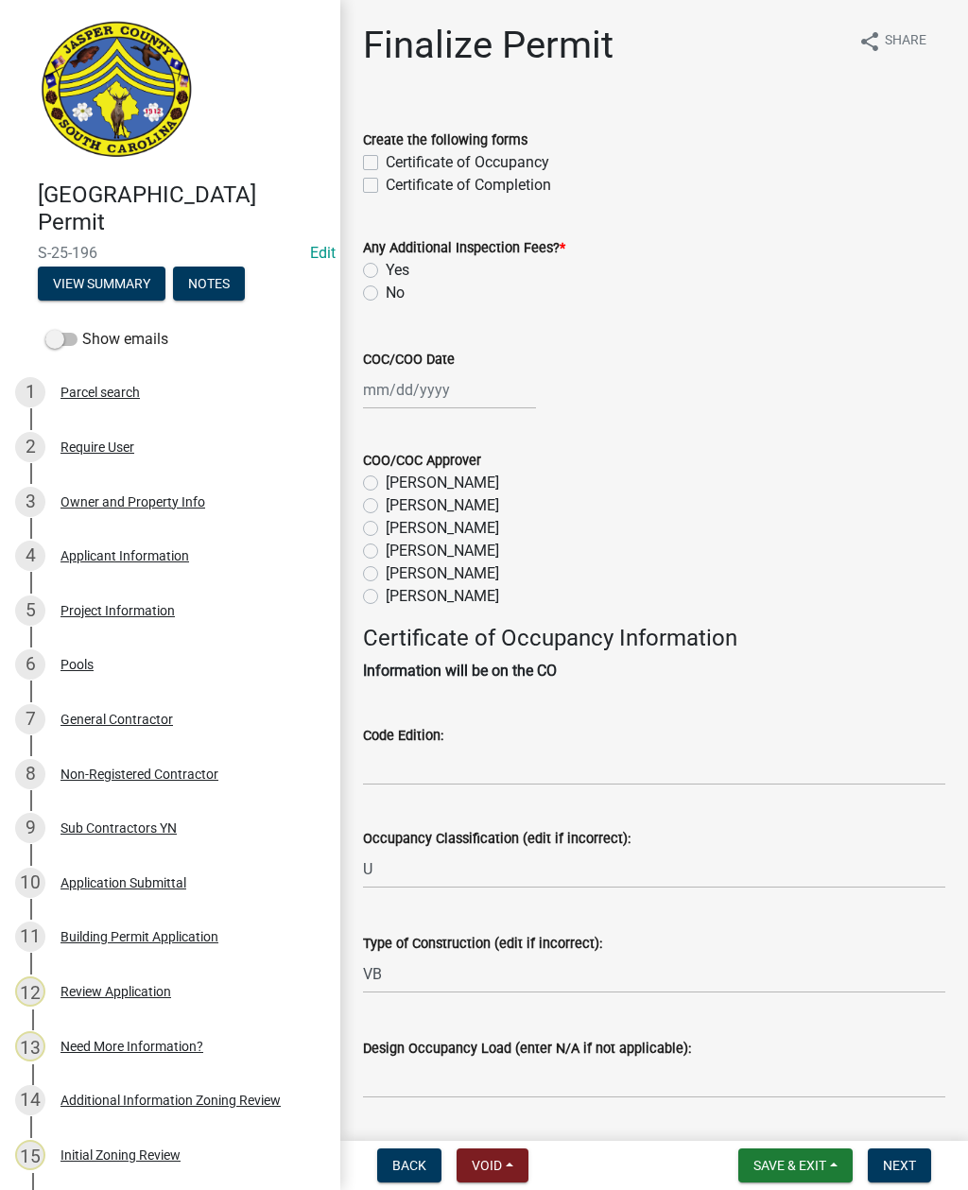
click at [386, 181] on label "Certificate of Completion" at bounding box center [468, 185] width 165 height 23
click at [386, 181] on input "Certificate of Completion" at bounding box center [392, 180] width 12 height 12
checkbox input "true"
checkbox input "false"
checkbox input "true"
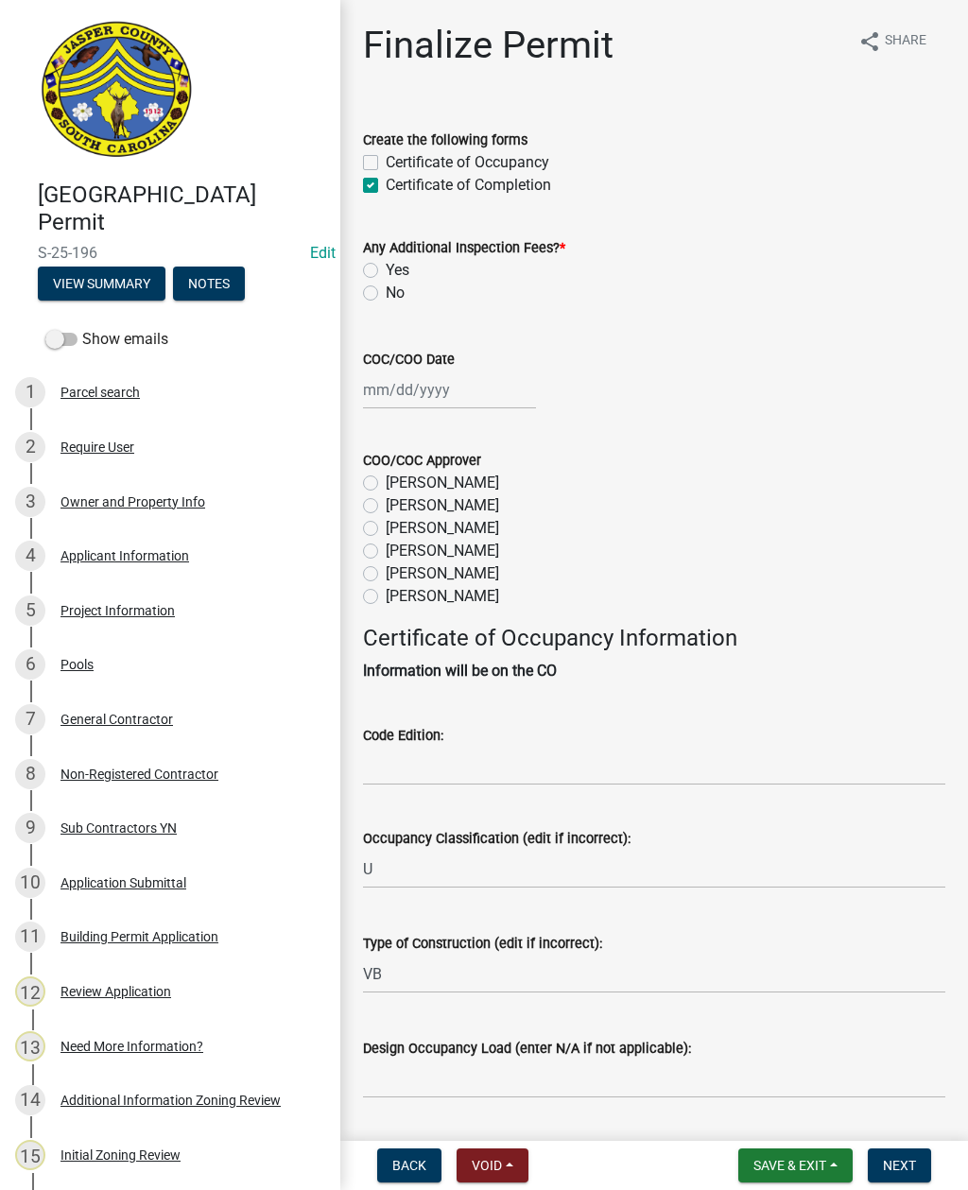
click at [386, 285] on label "No" at bounding box center [395, 293] width 19 height 23
click at [386, 285] on input "No" at bounding box center [392, 288] width 12 height 12
radio input "true"
click at [388, 388] on div at bounding box center [449, 390] width 173 height 39
select select "10"
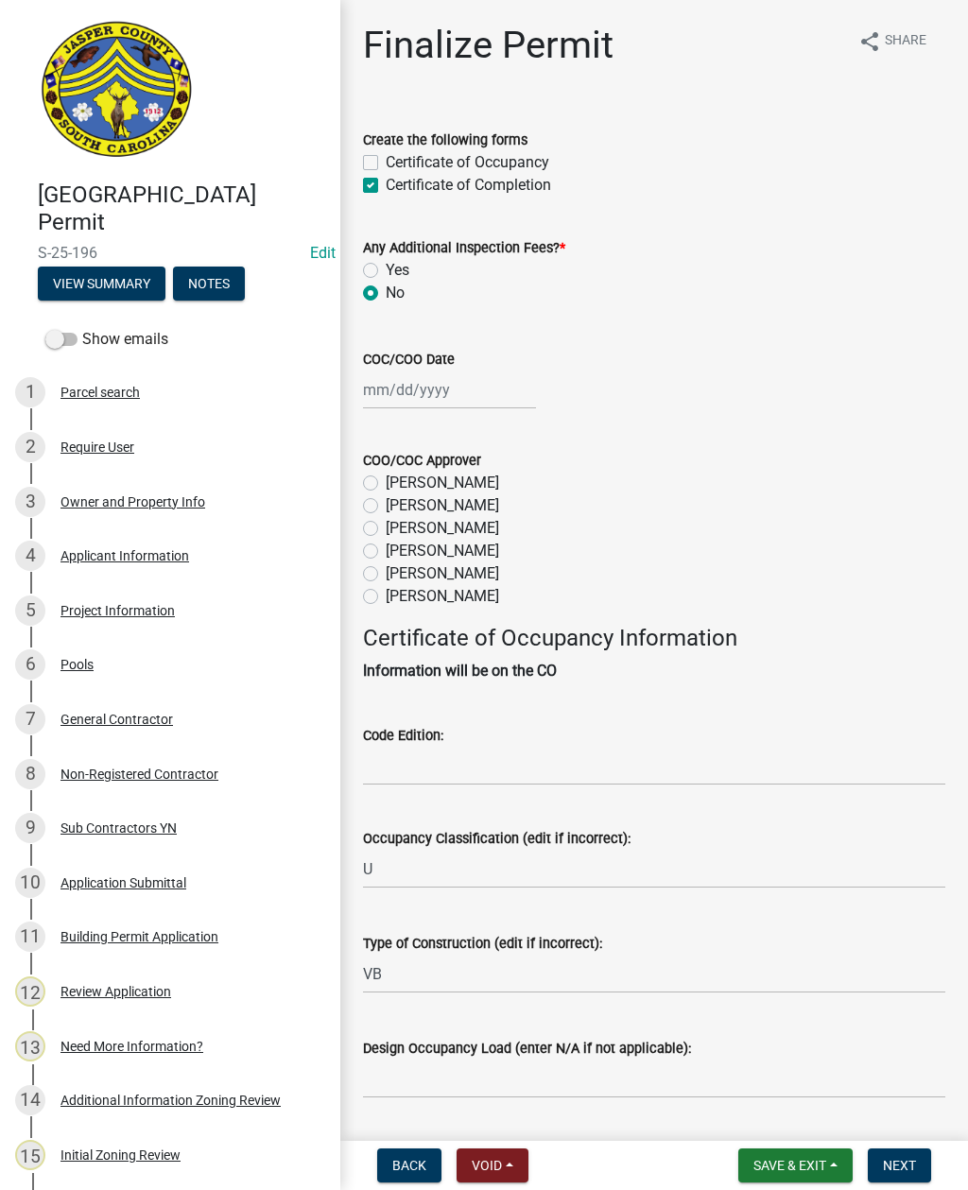
select select "2025"
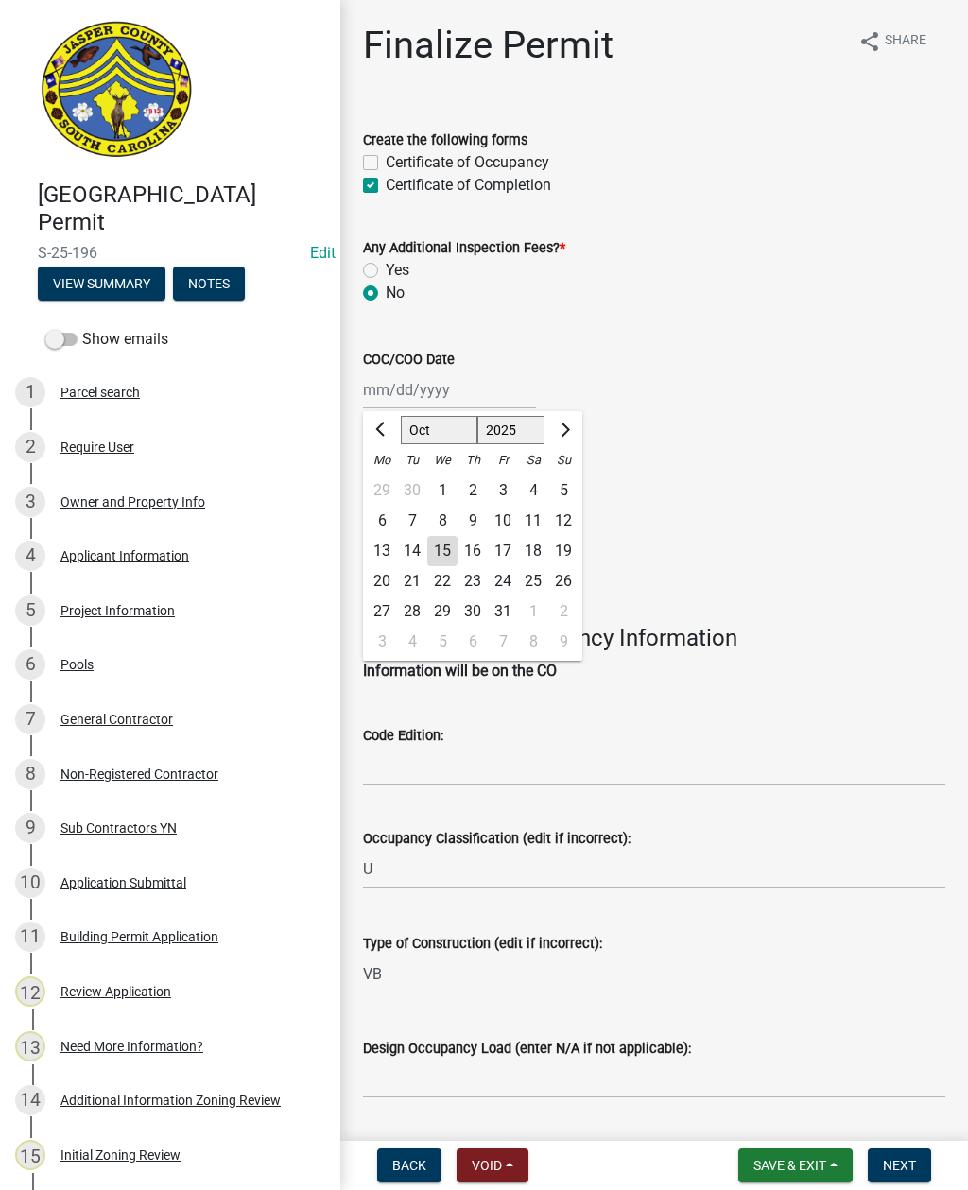
click at [444, 558] on div "15" at bounding box center [442, 551] width 30 height 30
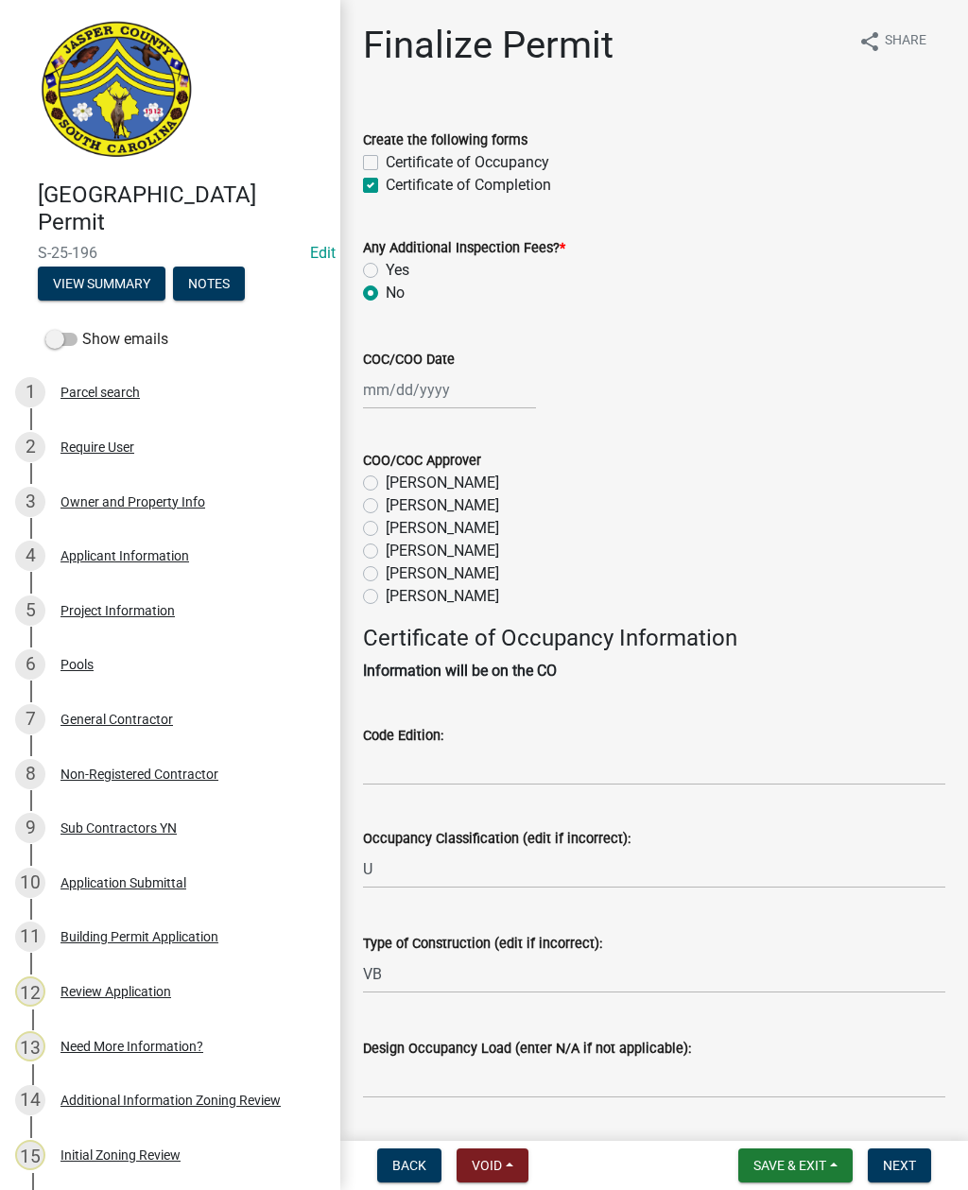
type input "[DATE]"
click at [386, 572] on label "[PERSON_NAME]" at bounding box center [442, 573] width 113 height 23
click at [386, 572] on input "[PERSON_NAME]" at bounding box center [392, 568] width 12 height 12
radio input "true"
click at [470, 760] on input "Code Edition:" at bounding box center [654, 766] width 582 height 39
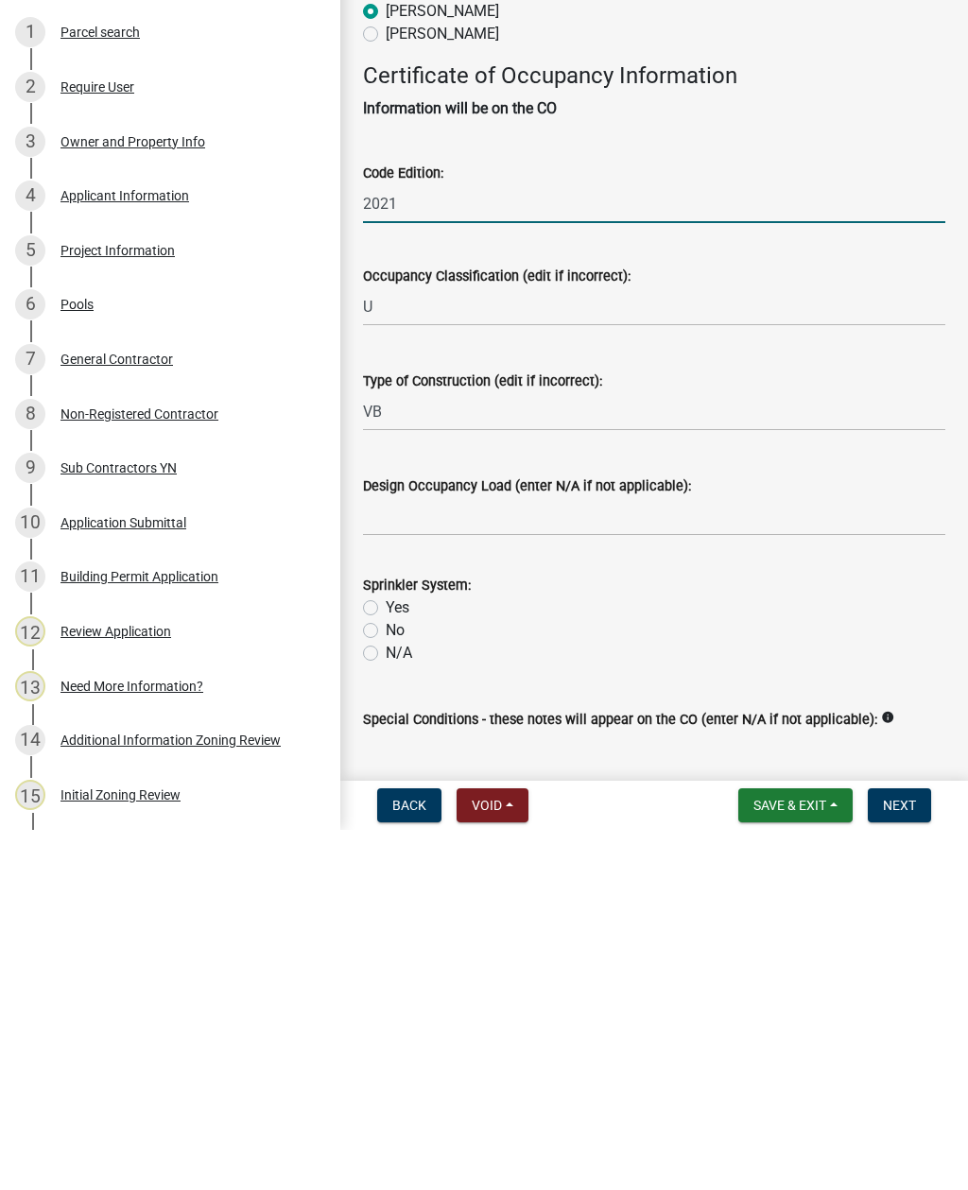
scroll to position [216, 0]
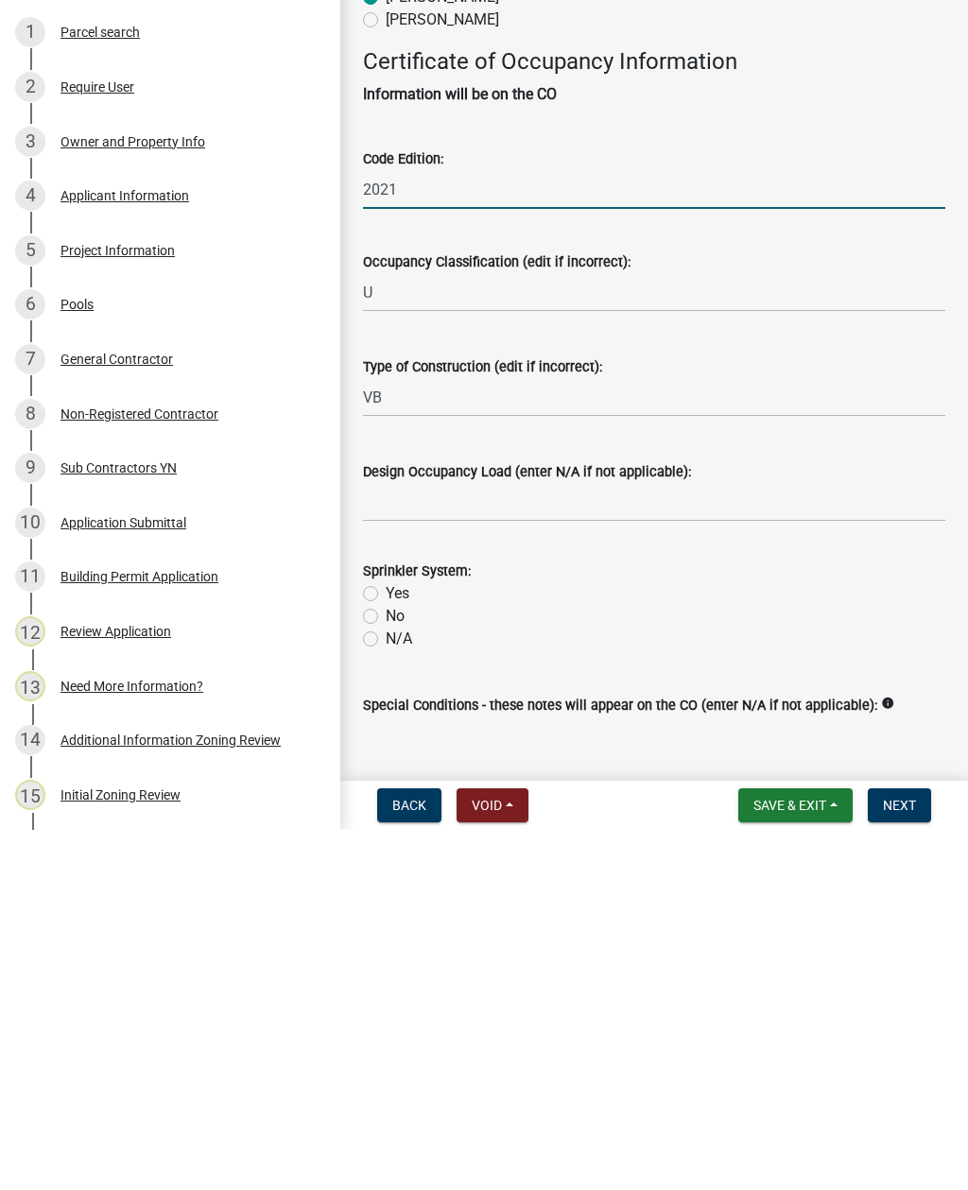
type input "2021"
click at [408, 738] on input "VB" at bounding box center [654, 757] width 582 height 39
type input "V"
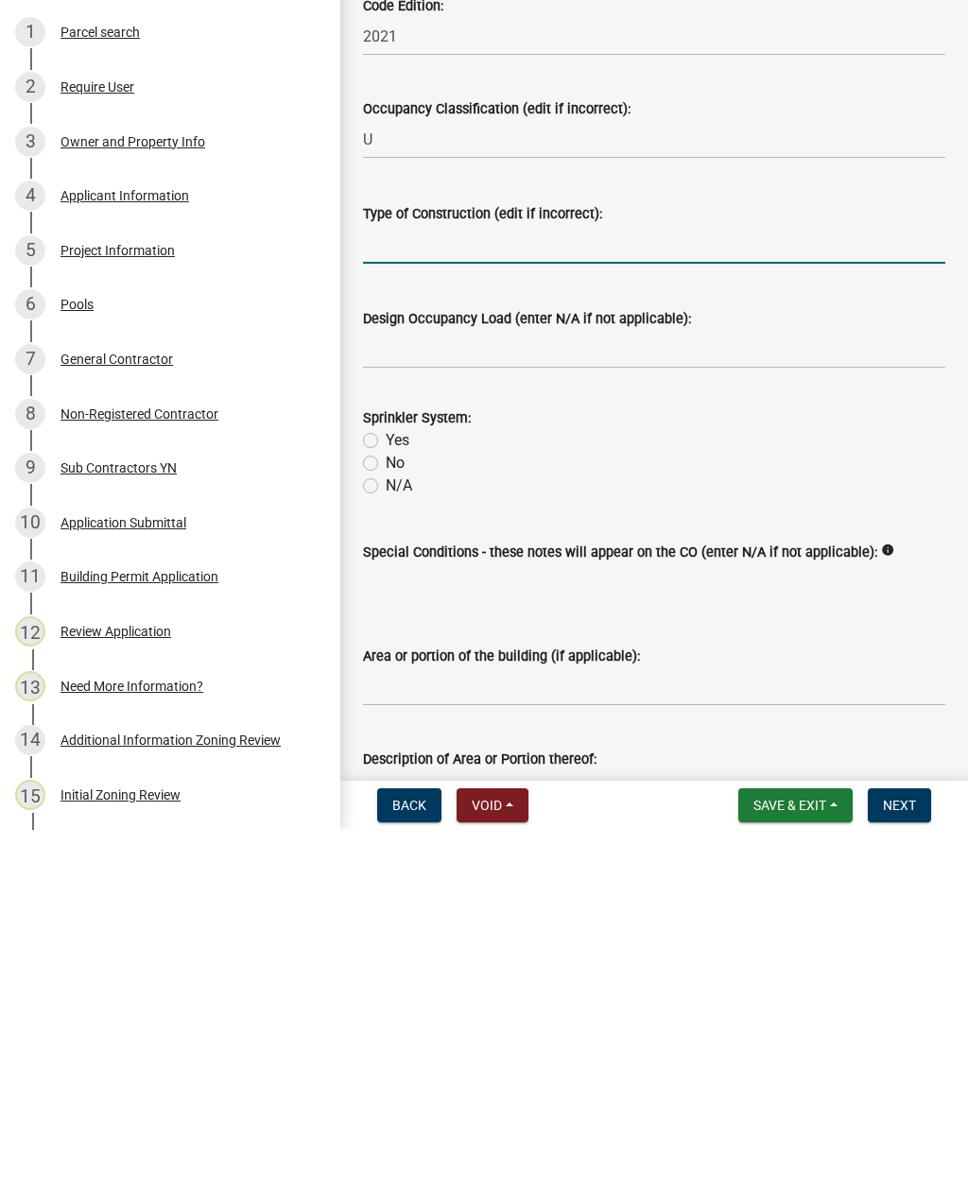
scroll to position [372, 0]
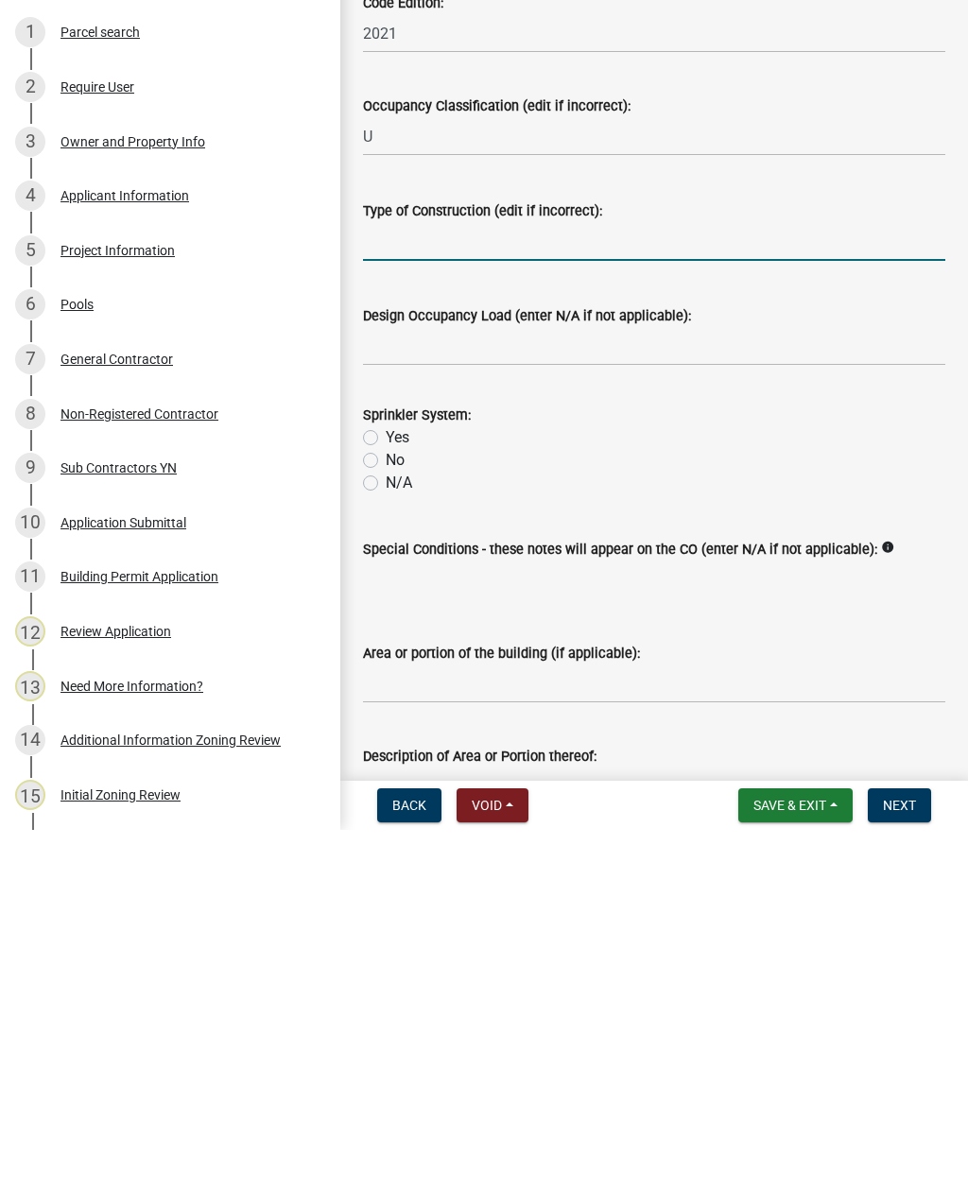
click at [370, 478] on wm-data-entity-input-list "Create the following forms Certificate of Occupancy Certificate of Completion A…" at bounding box center [654, 457] width 582 height 1448
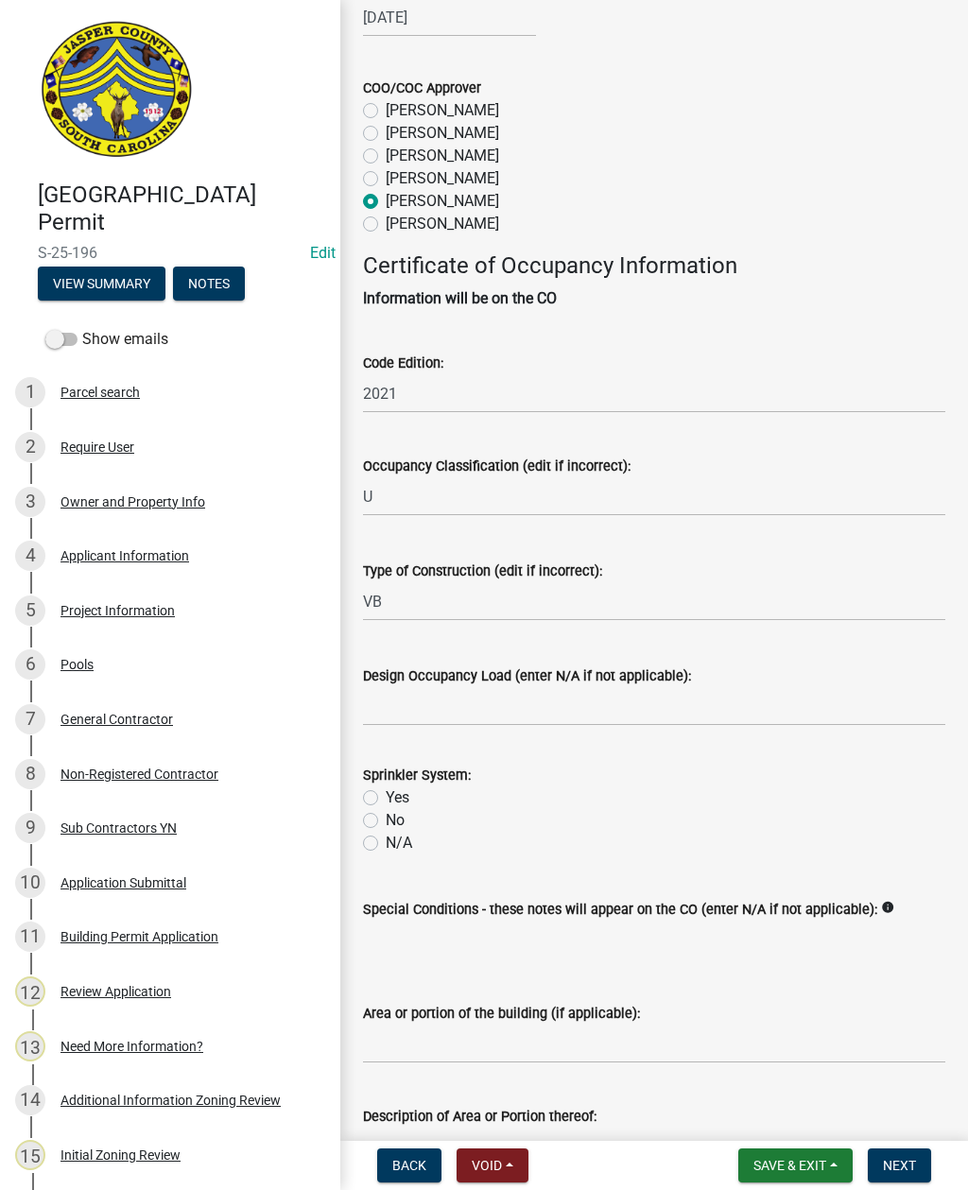
click at [372, 769] on label "Sprinkler System:" at bounding box center [417, 775] width 108 height 13
click at [386, 841] on label "N/A" at bounding box center [399, 843] width 26 height 23
click at [386, 841] on input "N/A" at bounding box center [392, 838] width 12 height 12
radio input "true"
click at [500, 595] on input "VB" at bounding box center [654, 601] width 582 height 39
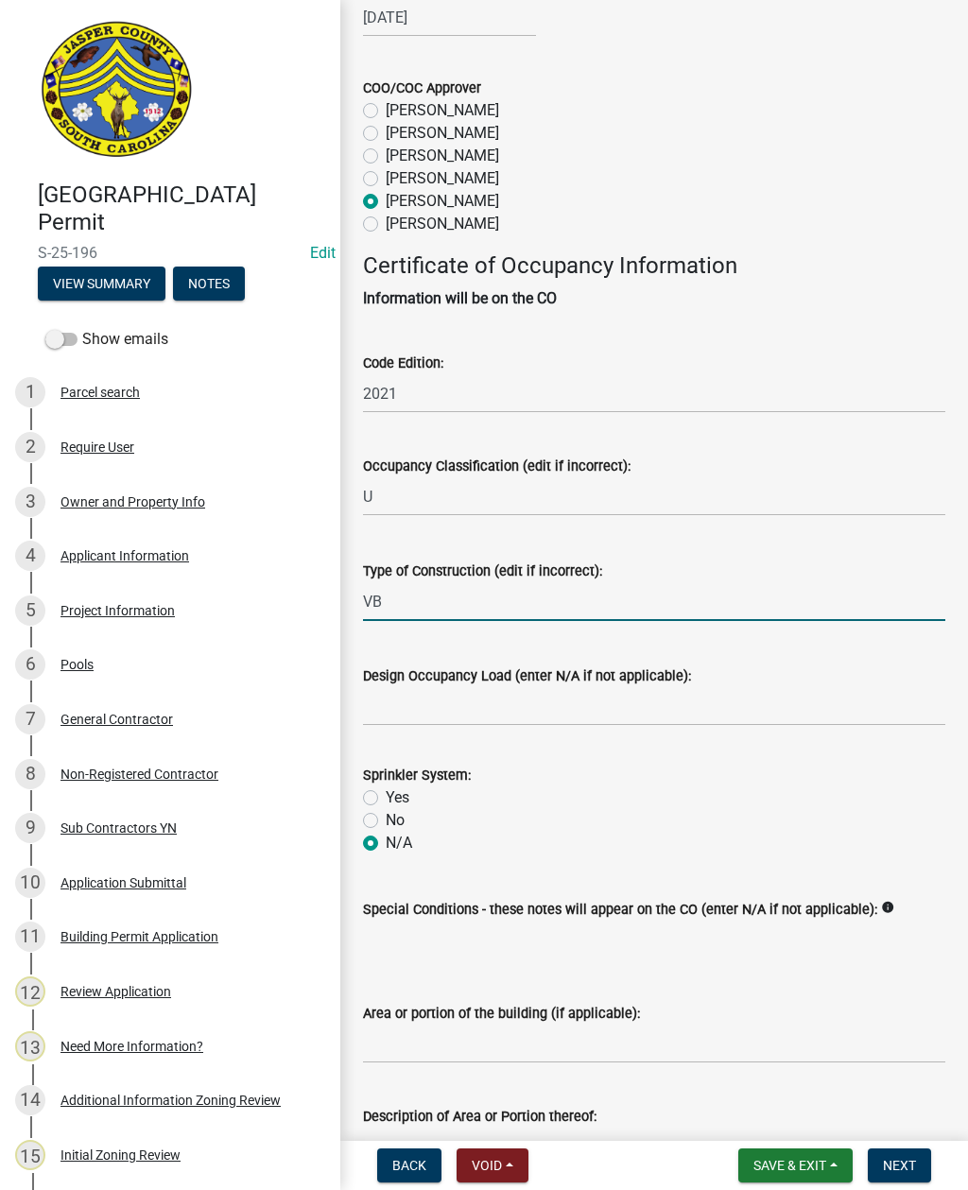
type input "V"
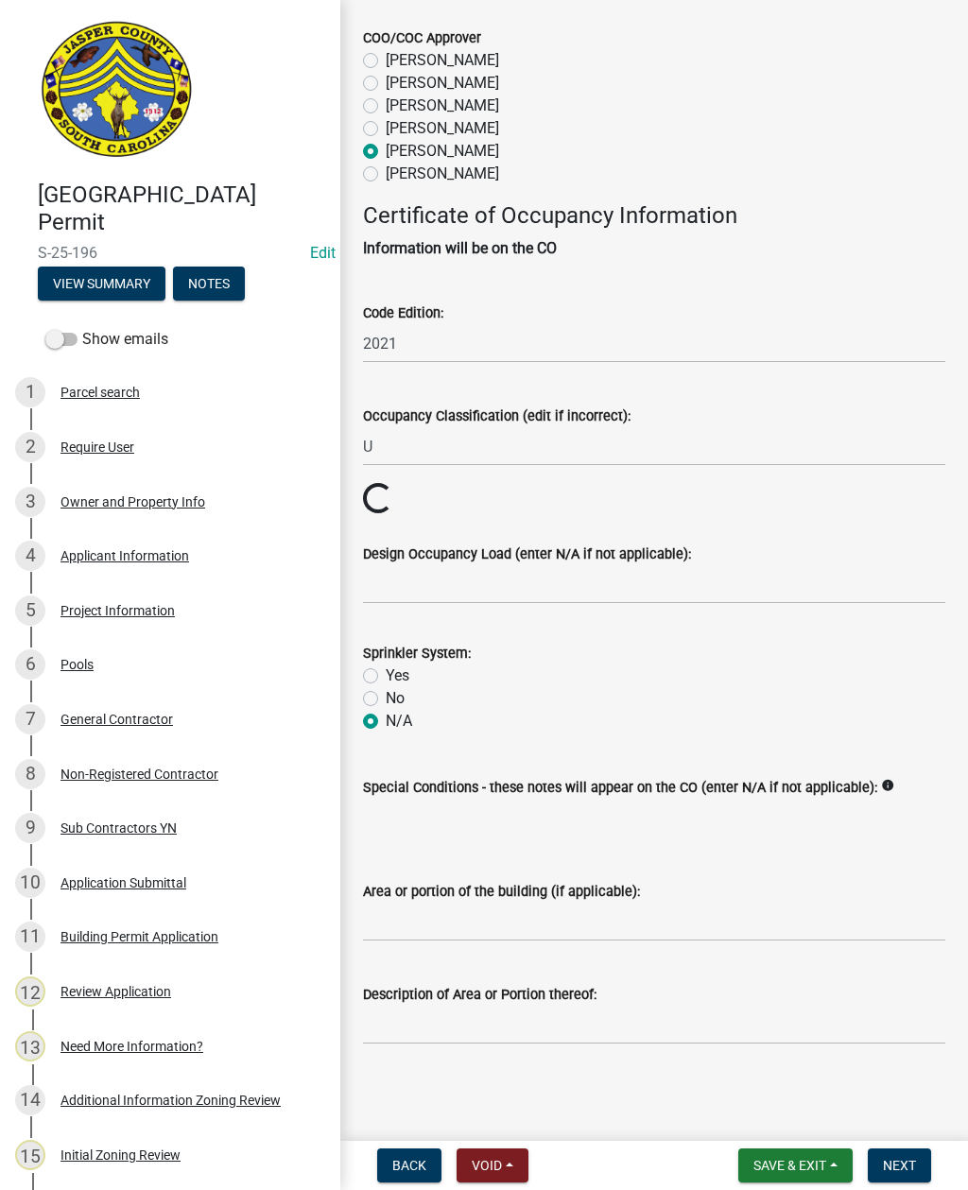
scroll to position [444, 0]
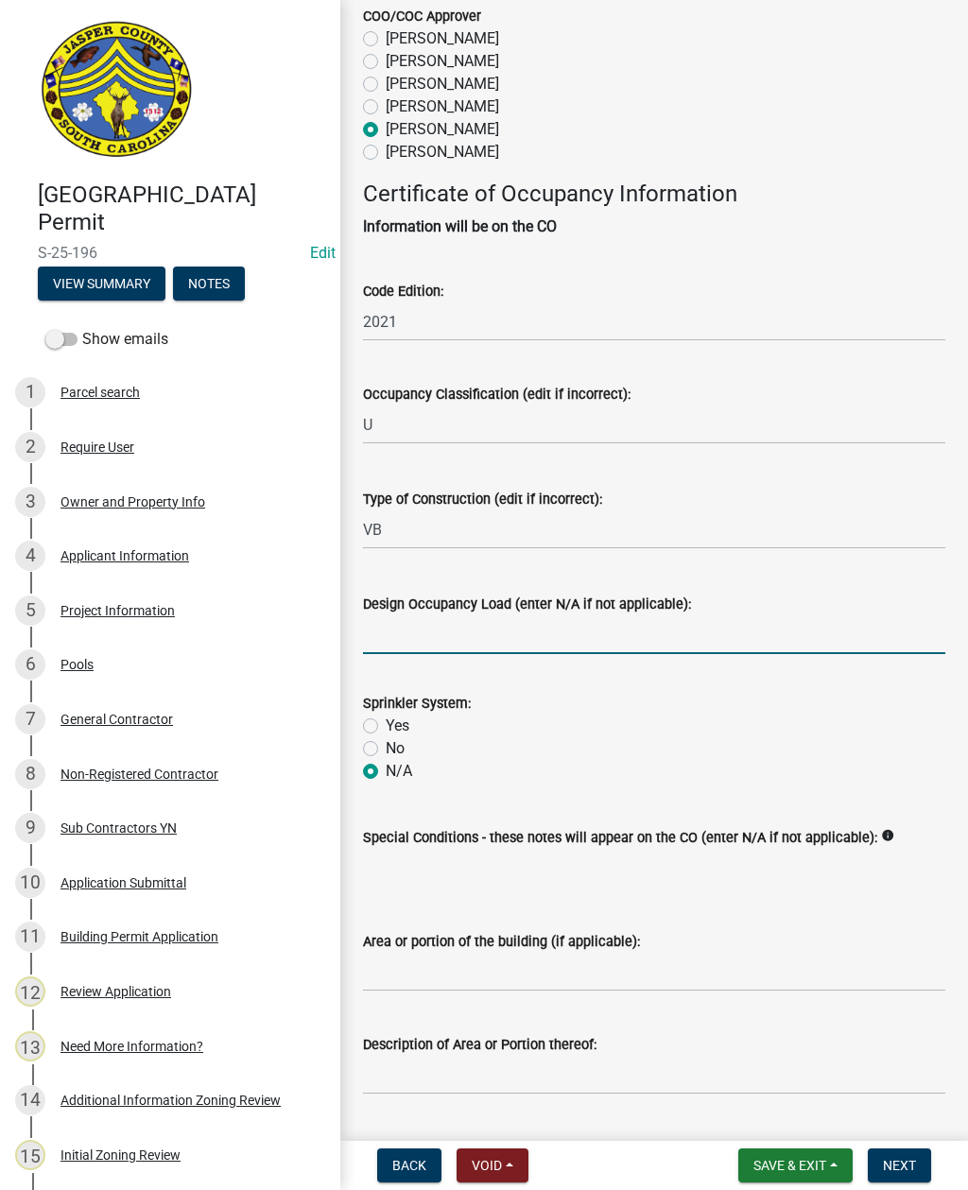
click at [499, 632] on input "Design Occupancy Load (enter N/A if not applicable):" at bounding box center [654, 634] width 582 height 39
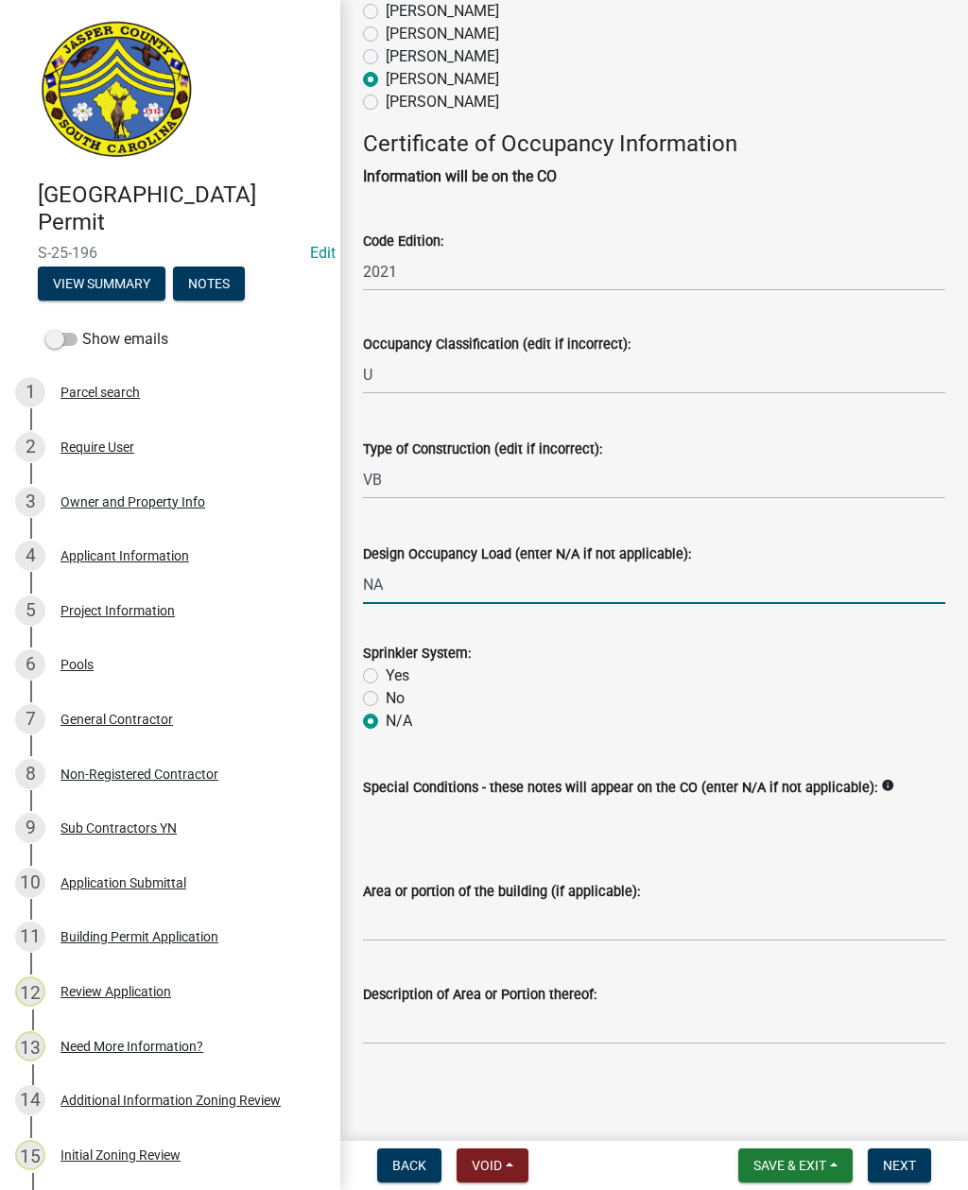
scroll to position [516, 0]
type input "NA"
click at [683, 905] on input "Area or portion of the building (if applicable):" at bounding box center [654, 922] width 582 height 39
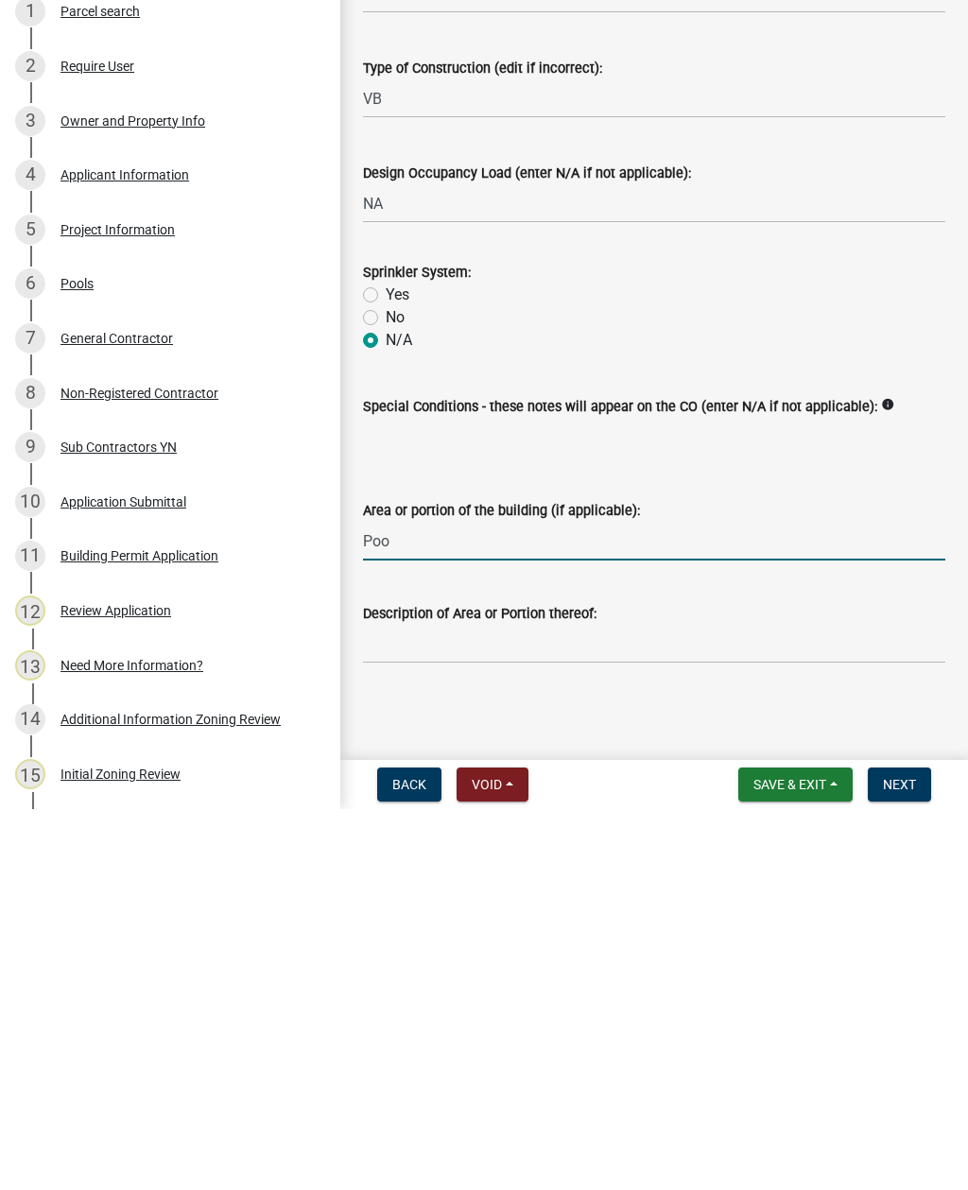
type input "Pool"
click at [890, 1158] on span "Next" at bounding box center [899, 1165] width 33 height 15
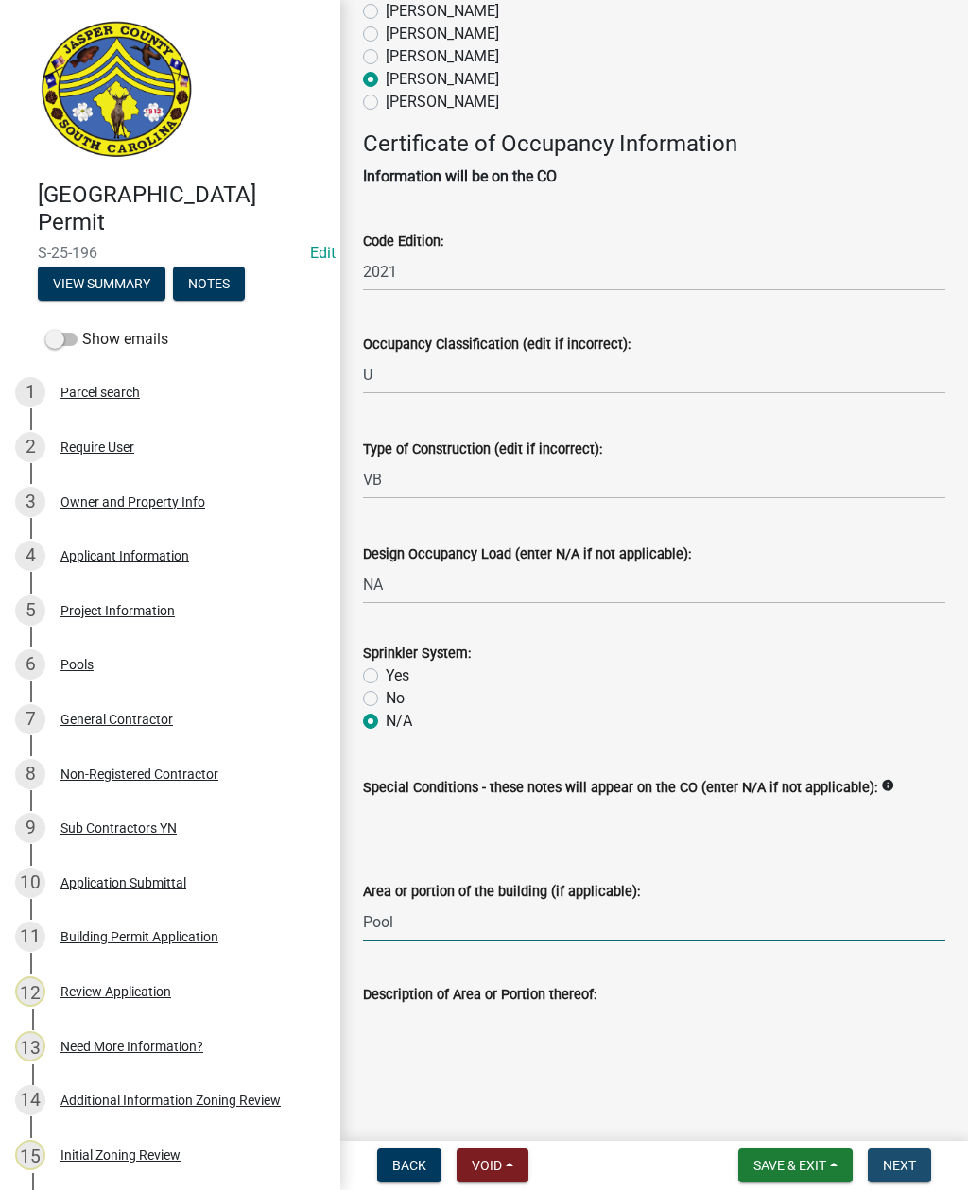
scroll to position [0, 0]
